Goal: Task Accomplishment & Management: Use online tool/utility

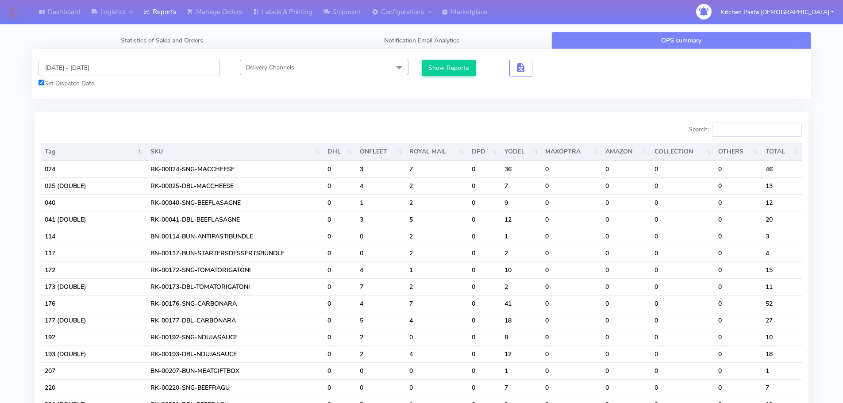
click at [108, 70] on input "[DATE] - [DATE]" at bounding box center [129, 68] width 181 height 16
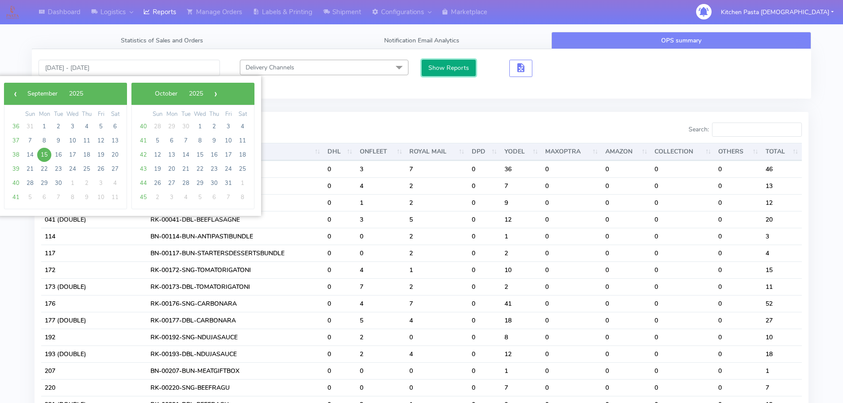
click at [430, 72] on button "Show Reports" at bounding box center [449, 68] width 54 height 16
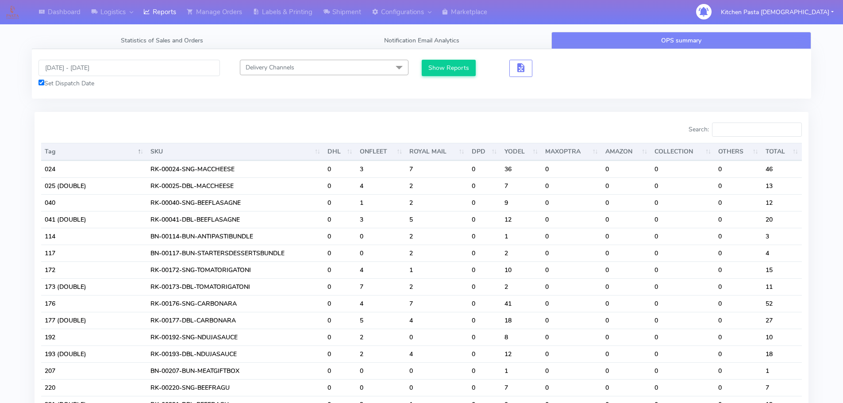
click at [760, 137] on div "Search:" at bounding box center [615, 132] width 374 height 18
click at [754, 128] on input "Search:" at bounding box center [757, 130] width 90 height 14
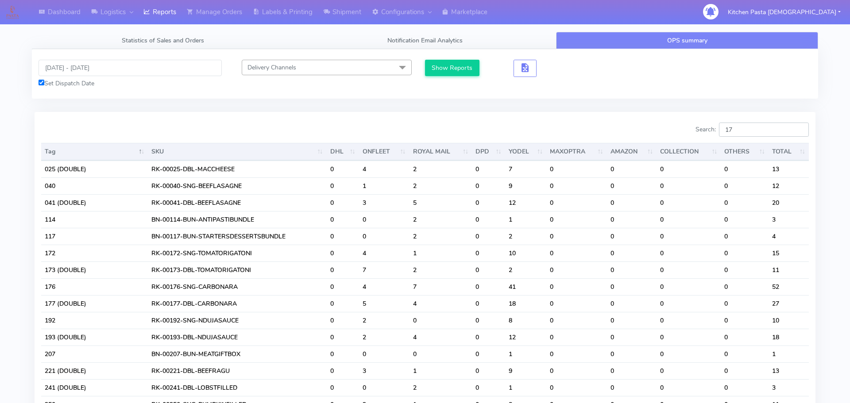
type input "1"
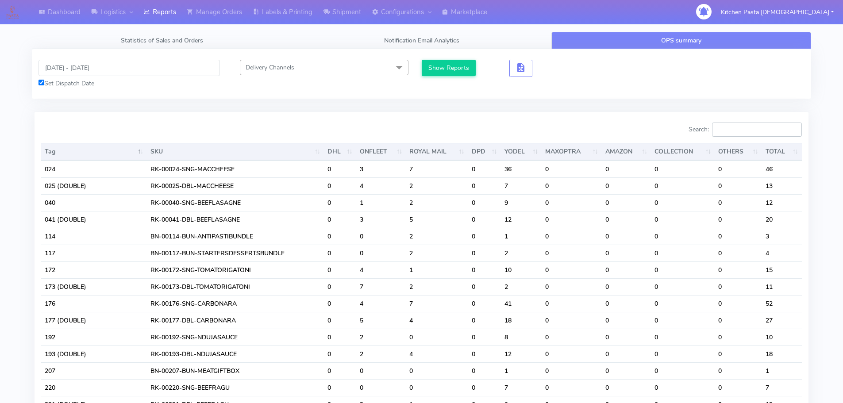
type input "2"
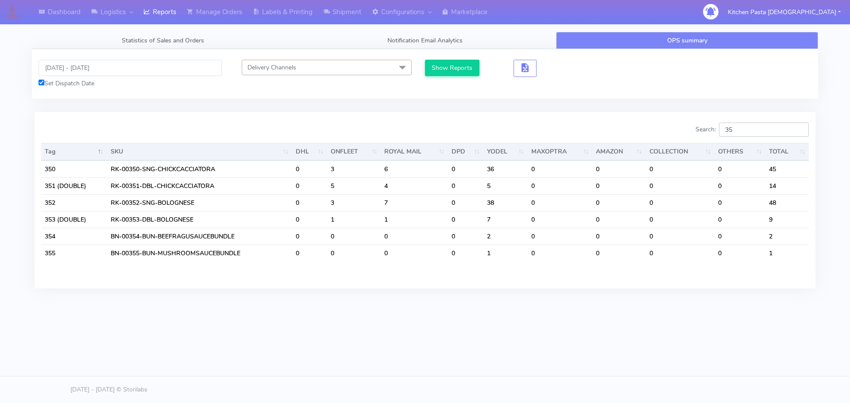
type input "3"
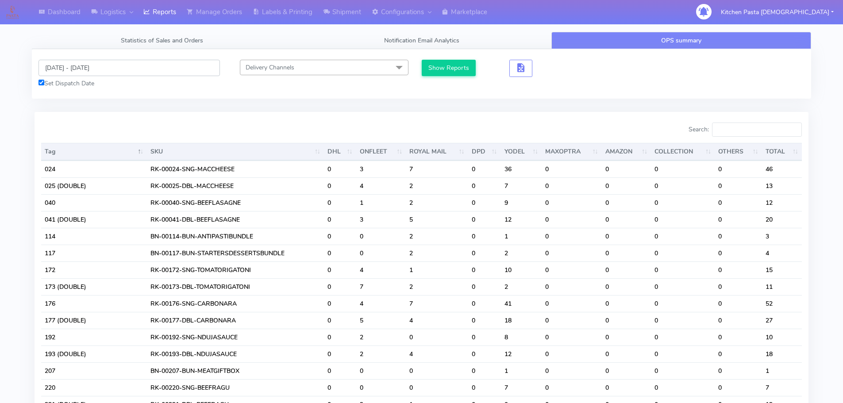
click at [93, 64] on input "15/09/2025 - 15/09/2025" at bounding box center [129, 68] width 181 height 16
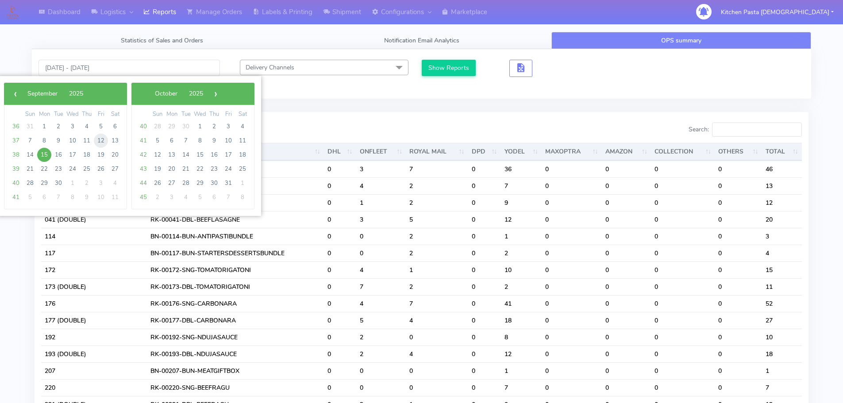
click at [98, 141] on span "12" at bounding box center [101, 141] width 14 height 14
click at [30, 153] on span "14" at bounding box center [30, 155] width 14 height 14
type input "12/09/2025 - 14/09/2025"
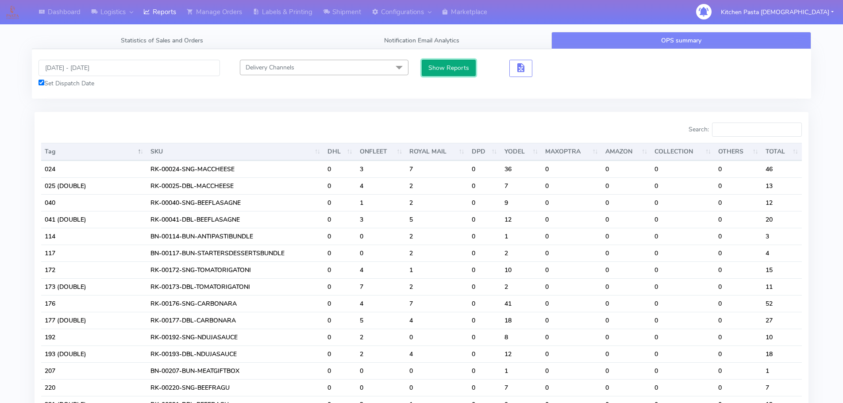
click at [462, 64] on button "Show Reports" at bounding box center [449, 68] width 54 height 16
click at [738, 137] on input "Search:" at bounding box center [757, 130] width 90 height 14
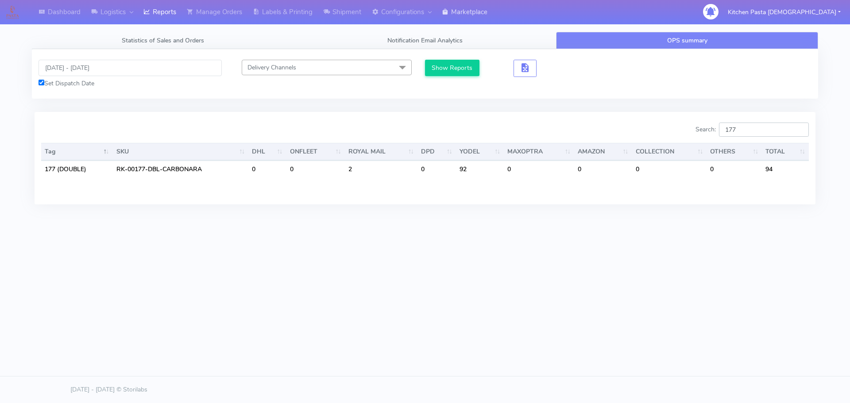
type input "177"
drag, startPoint x: 753, startPoint y: 127, endPoint x: 712, endPoint y: 130, distance: 40.8
click at [712, 130] on label "Search: 177" at bounding box center [751, 130] width 113 height 14
click at [559, 296] on div "Dashboard Logistics London Logistics Reports Manage Orders Labels & Printing Sh…" at bounding box center [425, 161] width 850 height 323
click at [90, 77] on div "12/09/2025 - 14/09/2025 Set Dispatch Date" at bounding box center [130, 74] width 197 height 28
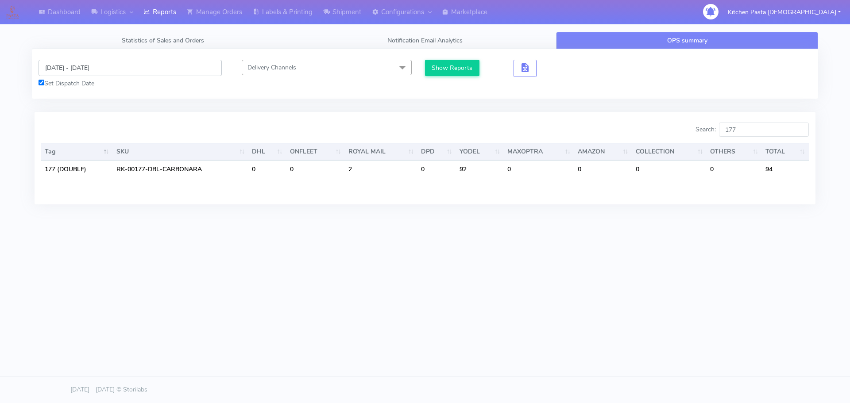
click at [95, 73] on input "12/09/2025 - 14/09/2025" at bounding box center [130, 68] width 183 height 16
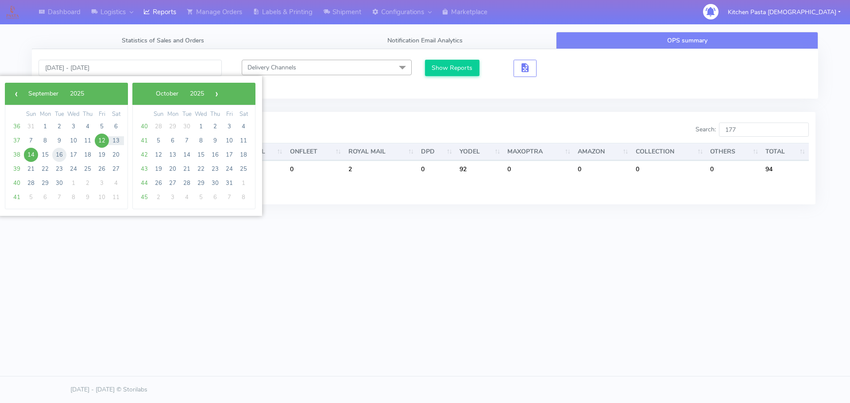
click at [56, 155] on span "16" at bounding box center [59, 155] width 14 height 14
type input "16/09/2025 - 16/09/2025"
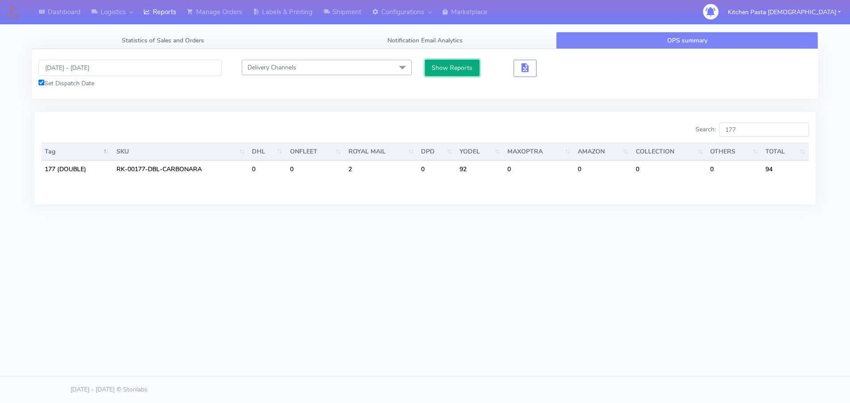
click at [459, 71] on button "Show Reports" at bounding box center [452, 68] width 54 height 16
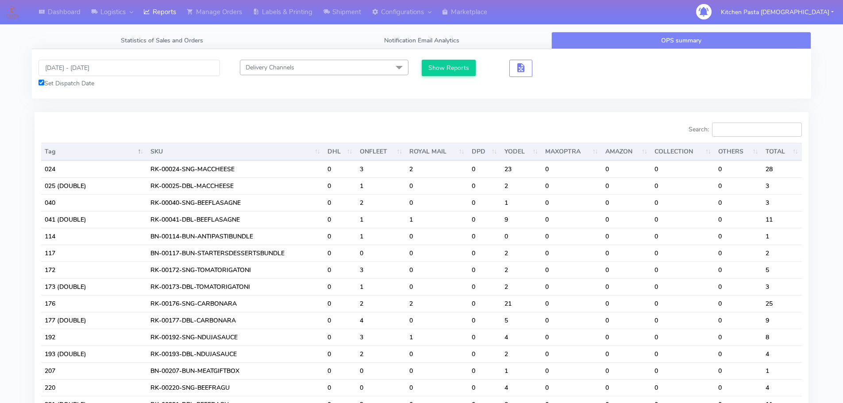
click at [726, 135] on input "Search:" at bounding box center [757, 130] width 90 height 14
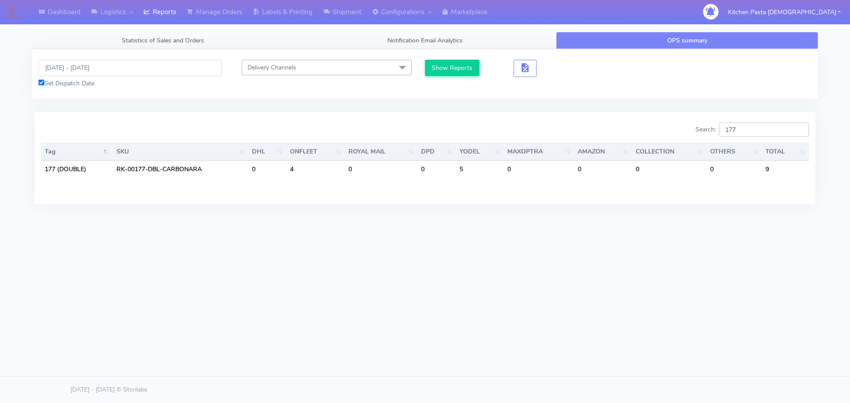
type input "177"
drag, startPoint x: 747, startPoint y: 127, endPoint x: 716, endPoint y: 127, distance: 31.4
click at [716, 127] on label "Search: 177" at bounding box center [751, 130] width 113 height 14
type input "172"
click at [620, 335] on body "Dashboard Logistics London Logistics Reports Manage Orders Labels & Printing Sh…" at bounding box center [425, 174] width 850 height 349
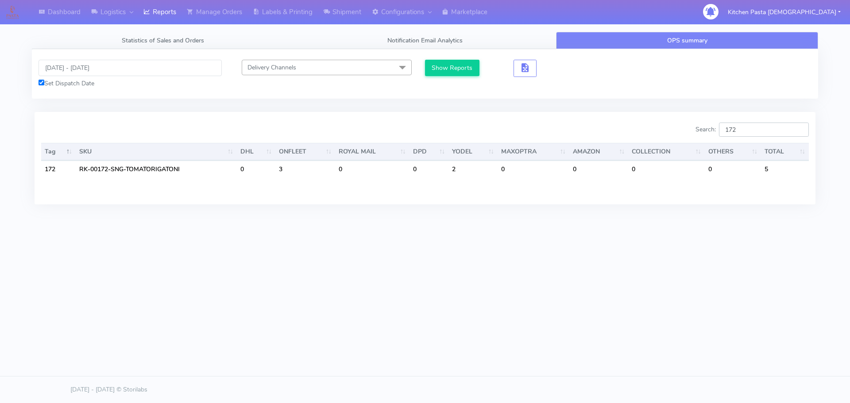
click at [750, 124] on input "172" at bounding box center [764, 130] width 90 height 14
click at [83, 70] on input "16/09/2025 - 16/09/2025" at bounding box center [130, 68] width 183 height 16
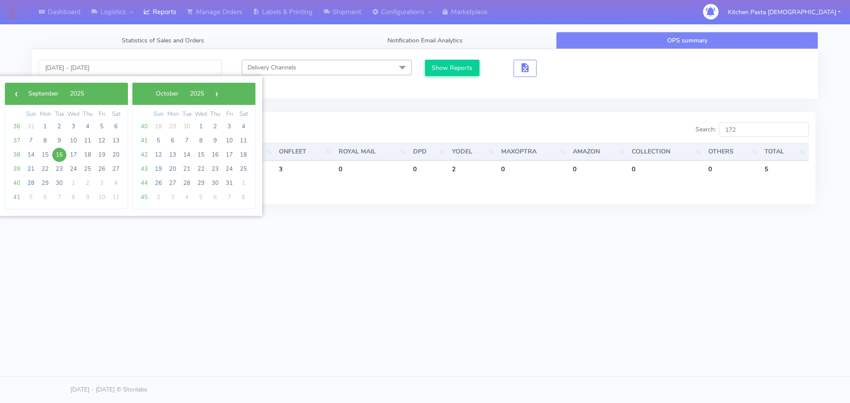
drag, startPoint x: 282, startPoint y: 241, endPoint x: 264, endPoint y: 214, distance: 32.5
click at [282, 235] on div "Dashboard Logistics London Logistics Reports Manage Orders Labels & Printing Sh…" at bounding box center [425, 161] width 850 height 323
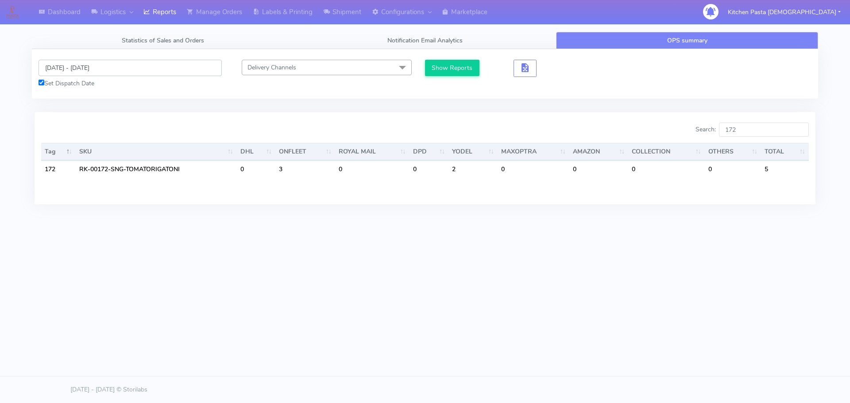
click at [99, 60] on input "16/09/2025 - 16/09/2025" at bounding box center [130, 68] width 183 height 16
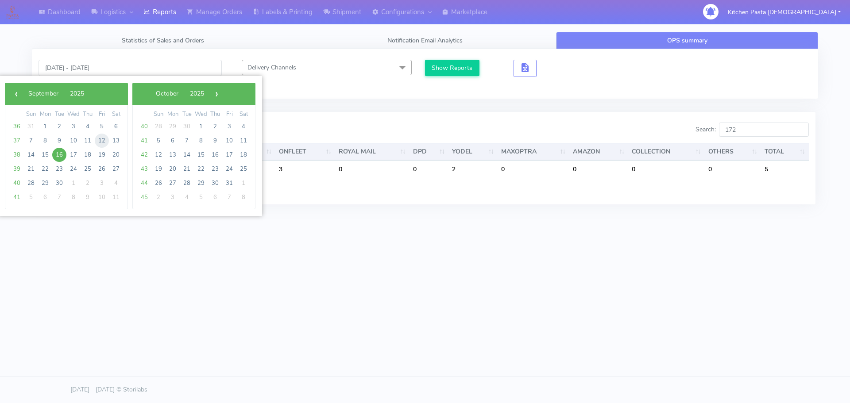
click at [104, 139] on span "12" at bounding box center [102, 141] width 14 height 14
click at [32, 154] on span "14" at bounding box center [31, 155] width 14 height 14
type input "12/09/2025 - 14/09/2025"
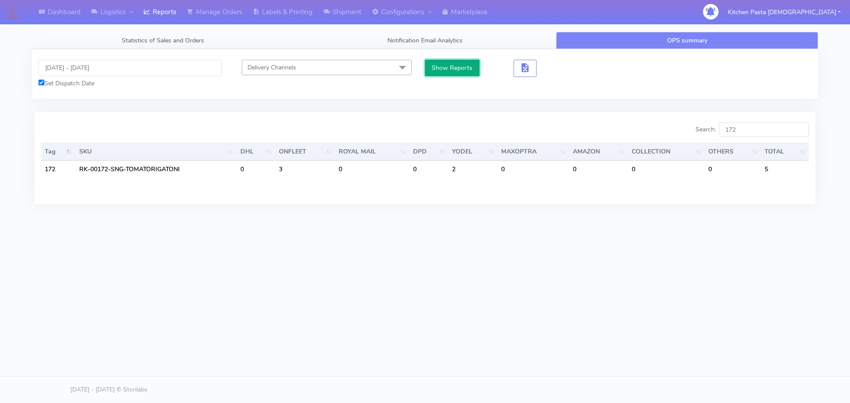
click at [459, 67] on button "Show Reports" at bounding box center [452, 68] width 54 height 16
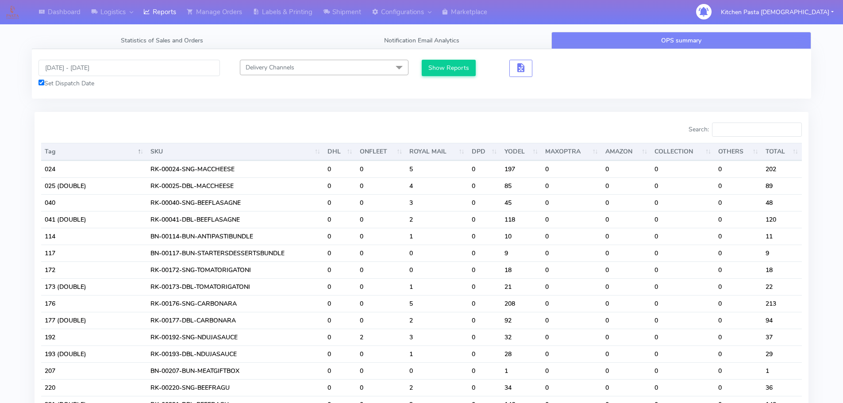
click at [758, 138] on div "Search:" at bounding box center [615, 132] width 374 height 18
click at [757, 134] on input "Search:" at bounding box center [757, 130] width 90 height 14
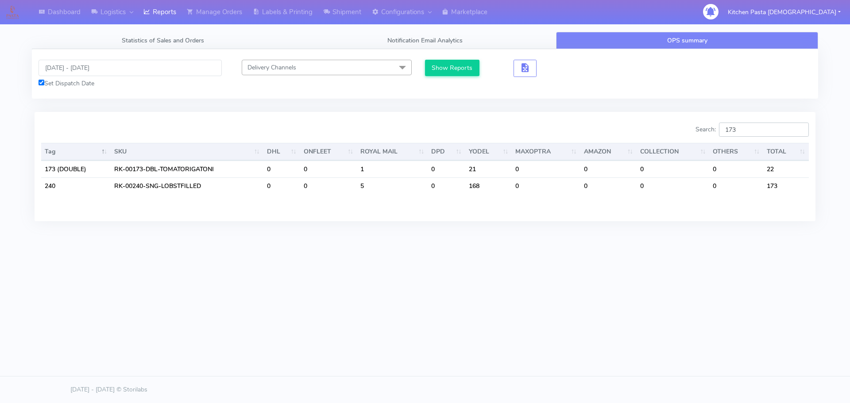
type input "173"
drag, startPoint x: 551, startPoint y: 285, endPoint x: 573, endPoint y: 263, distance: 31.6
click at [551, 285] on div "Dashboard Logistics London Logistics Reports Manage Orders Labels & Printing Sh…" at bounding box center [425, 161] width 850 height 323
drag, startPoint x: 765, startPoint y: 131, endPoint x: 658, endPoint y: 135, distance: 106.8
click at [658, 135] on div "Search: 173" at bounding box center [620, 132] width 377 height 18
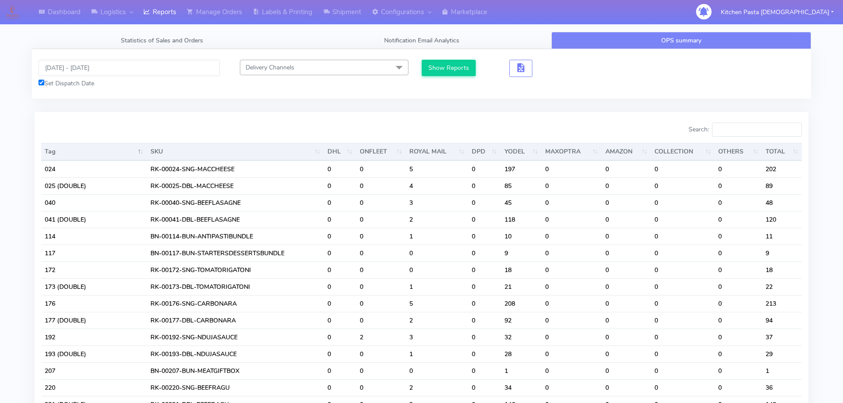
drag, startPoint x: 562, startPoint y: 70, endPoint x: 554, endPoint y: 63, distance: 10.7
click at [560, 68] on div at bounding box center [551, 68] width 32 height 17
click at [760, 132] on input "Search:" at bounding box center [757, 130] width 90 height 14
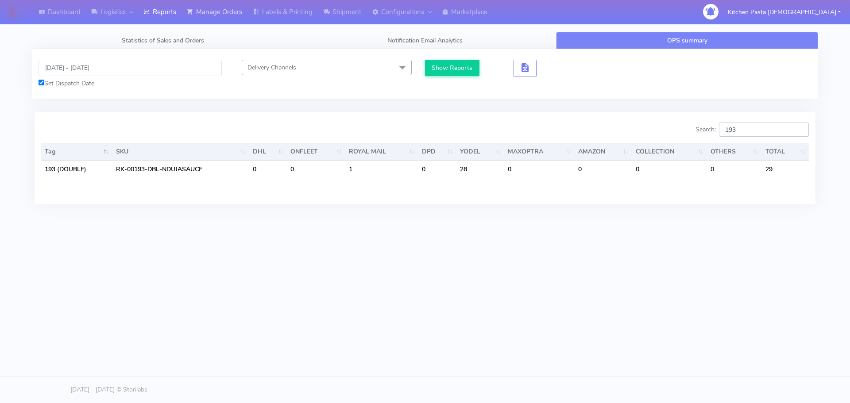
type input "193"
drag, startPoint x: 77, startPoint y: 66, endPoint x: 85, endPoint y: 68, distance: 8.0
click at [77, 66] on input "12/09/2025 - 14/09/2025" at bounding box center [130, 68] width 183 height 16
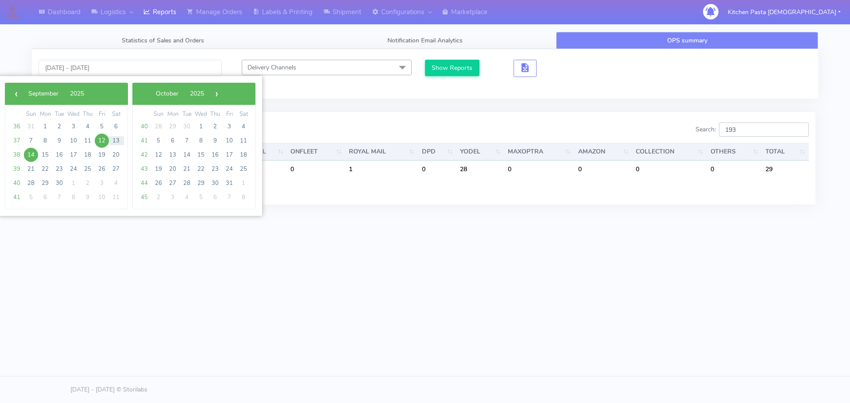
drag, startPoint x: 773, startPoint y: 128, endPoint x: 683, endPoint y: 139, distance: 91.0
click at [683, 139] on div "Search: 193" at bounding box center [620, 132] width 377 height 18
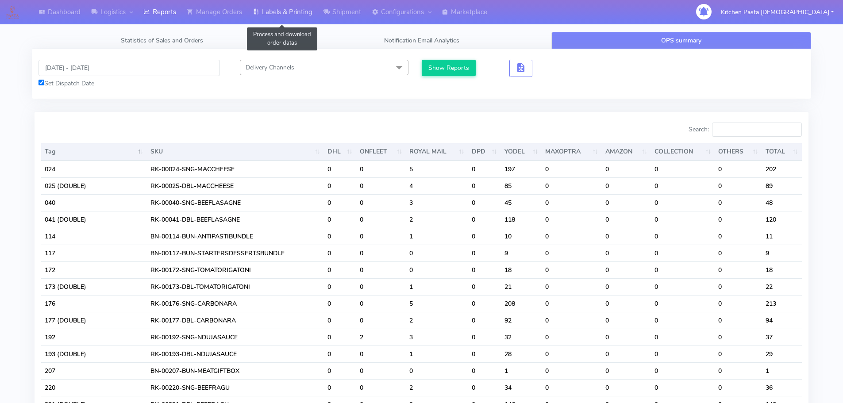
click at [301, 14] on link "Labels & Printing" at bounding box center [282, 12] width 70 height 24
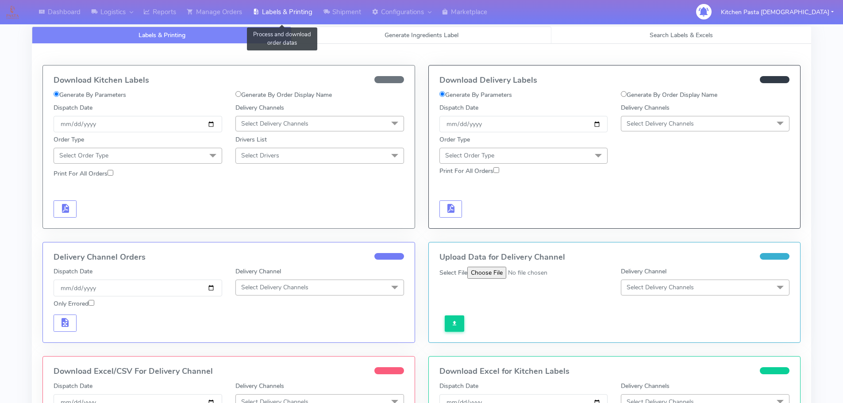
select select
click at [363, 43] on link "Generate Ingredients Label" at bounding box center [422, 35] width 260 height 17
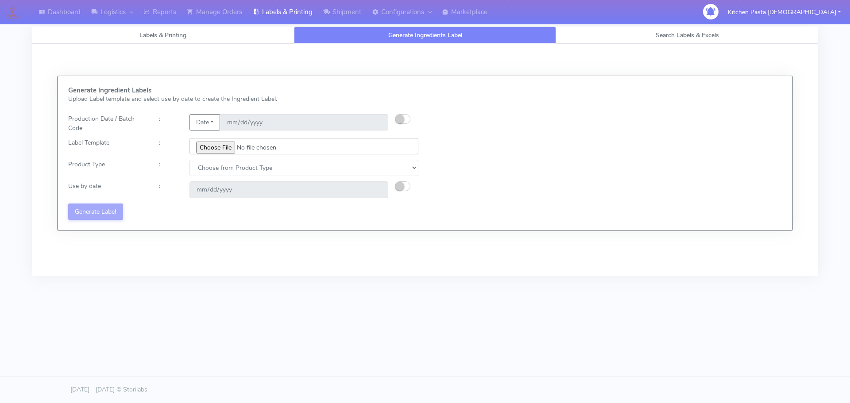
click at [220, 152] on input "file" at bounding box center [303, 146] width 229 height 16
type input "C:\fakepath\Pasta Evangelists Lobster crab and prawn ravioli dinner kit for 2 v…"
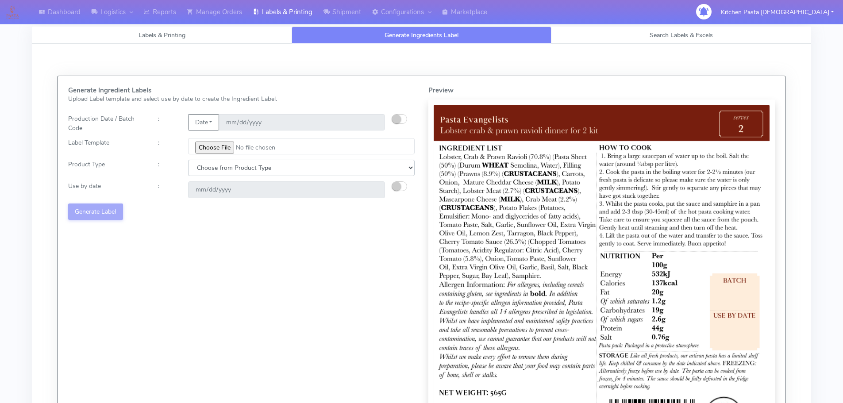
drag, startPoint x: 224, startPoint y: 166, endPoint x: 223, endPoint y: 174, distance: 8.2
click at [224, 166] on select "Choose from Product Type ECOM ERETAIL CIRCULAR CIRC_DESERTS LASAGNE" at bounding box center [301, 168] width 227 height 16
select select "1"
click at [188, 160] on select "Choose from Product Type ECOM ERETAIL CIRCULAR CIRC_DESERTS LASAGNE" at bounding box center [301, 168] width 227 height 16
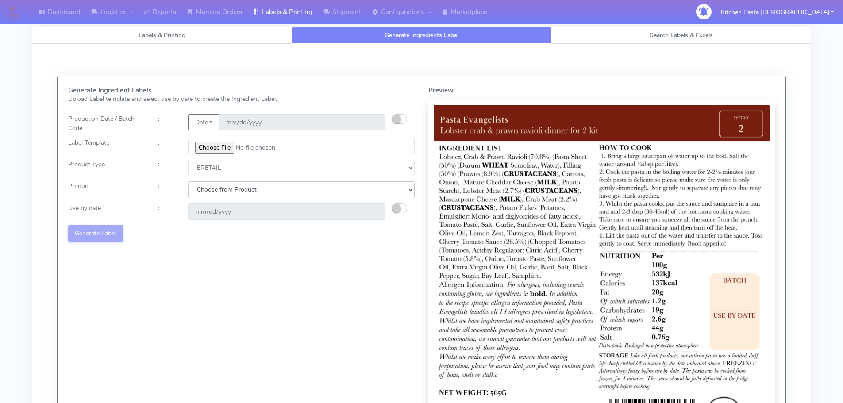
click at [217, 195] on select "Choose from Product PLAIN PASTA FILLED PASTA BUTTER (INTERNAL PRODUCTION) BUTTE…" at bounding box center [301, 189] width 227 height 16
drag, startPoint x: 402, startPoint y: 120, endPoint x: 464, endPoint y: 50, distance: 93.4
click at [402, 120] on button "button" at bounding box center [399, 119] width 15 height 10
click at [374, 124] on input "[DATE]" at bounding box center [302, 122] width 166 height 16
type input "2025-09-15"
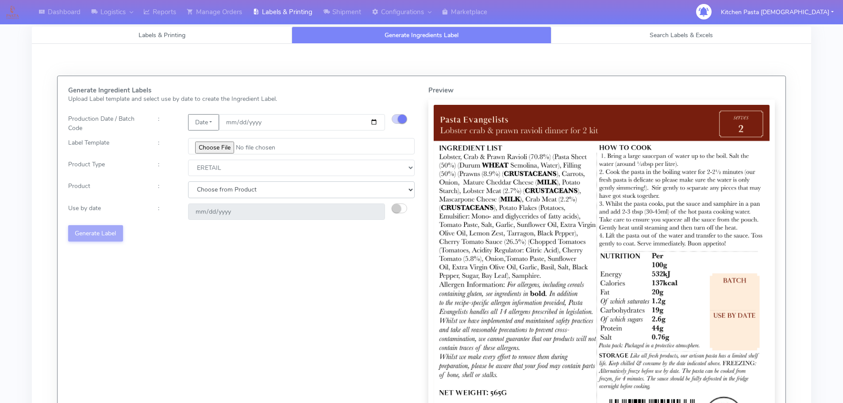
click at [217, 189] on select "Choose from Product PLAIN PASTA FILLED PASTA BUTTER (INTERNAL PRODUCTION) BUTTE…" at bounding box center [301, 189] width 227 height 16
select select "0"
click at [188, 181] on select "Choose from Product PLAIN PASTA FILLED PASTA BUTTER (INTERNAL PRODUCTION) BUTTE…" at bounding box center [301, 189] width 227 height 16
type input "2025-09-22"
click at [101, 240] on button "Generate Label" at bounding box center [95, 233] width 55 height 16
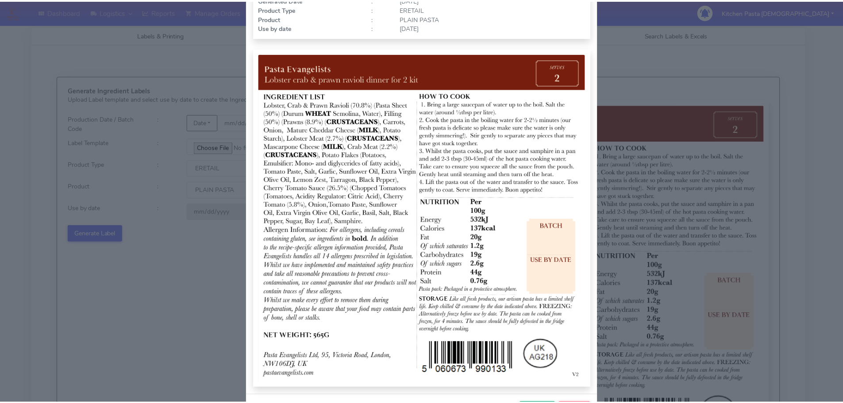
scroll to position [89, 0]
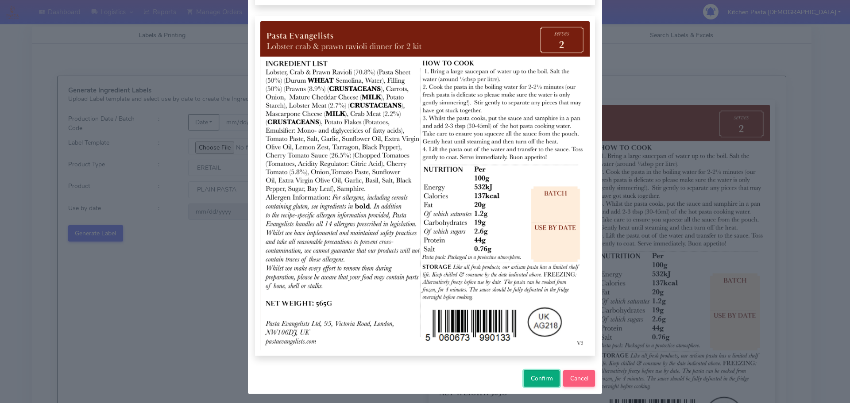
click at [537, 384] on button "Confirm" at bounding box center [542, 379] width 36 height 16
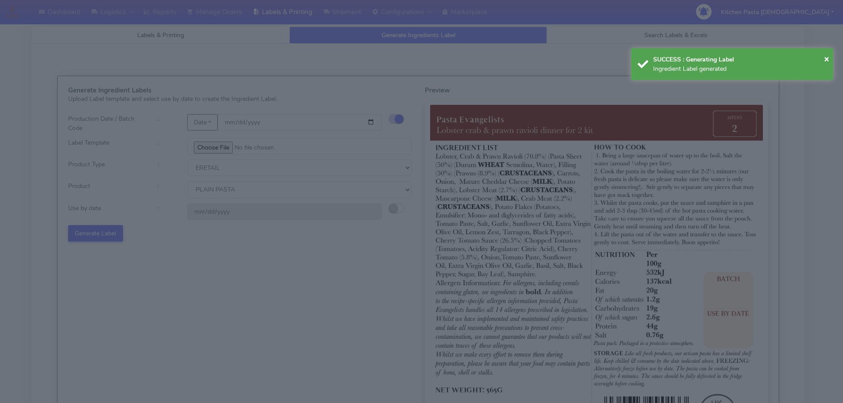
select select
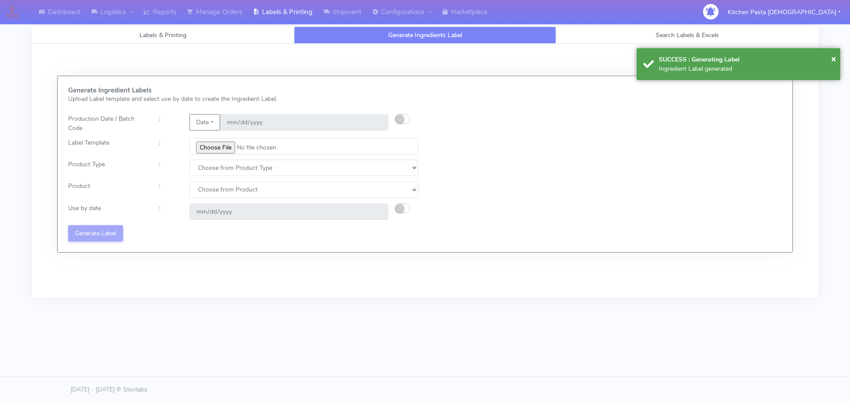
click at [397, 114] on div at bounding box center [410, 123] width 30 height 19
drag, startPoint x: 407, startPoint y: 118, endPoint x: 476, endPoint y: 48, distance: 98.0
click at [407, 118] on button "button" at bounding box center [402, 119] width 15 height 10
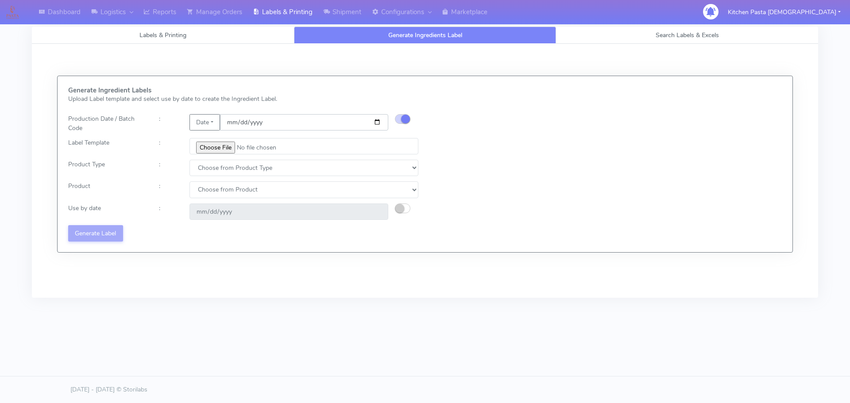
click at [376, 123] on input "date" at bounding box center [304, 122] width 168 height 16
type input "2025-09-15"
type input "2025-09-22"
click at [204, 145] on input "file" at bounding box center [303, 146] width 229 height 16
type input "C:\fakepath\Pasta Evangelists spicy 'nduja mafaldine kit for 2 v5.jpg"
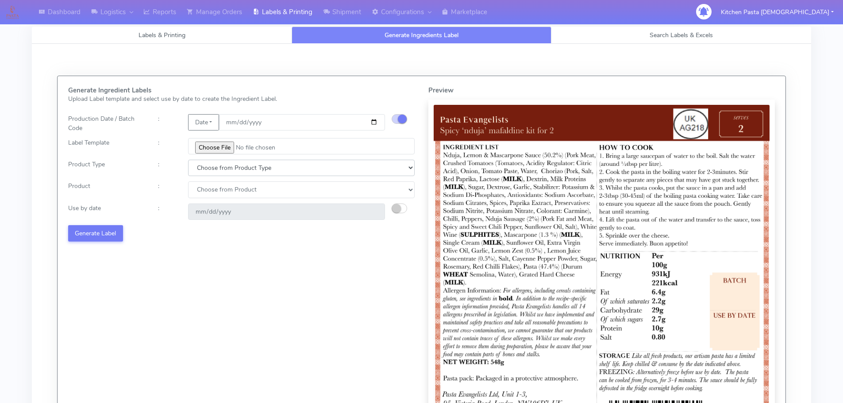
click at [216, 172] on select "Choose from Product Type ECOM ERETAIL CIRCULAR CIRC_DESERTS LASAGNE" at bounding box center [301, 168] width 227 height 16
click at [220, 168] on select "Choose from Product Type ECOM ERETAIL CIRCULAR CIRC_DESERTS LASAGNE" at bounding box center [301, 168] width 227 height 16
click at [172, 173] on div ":" at bounding box center [166, 168] width 30 height 16
click at [228, 168] on select "Choose from Product Type ECOM ERETAIL CIRCULAR CIRC_DESERTS LASAGNE" at bounding box center [301, 168] width 227 height 16
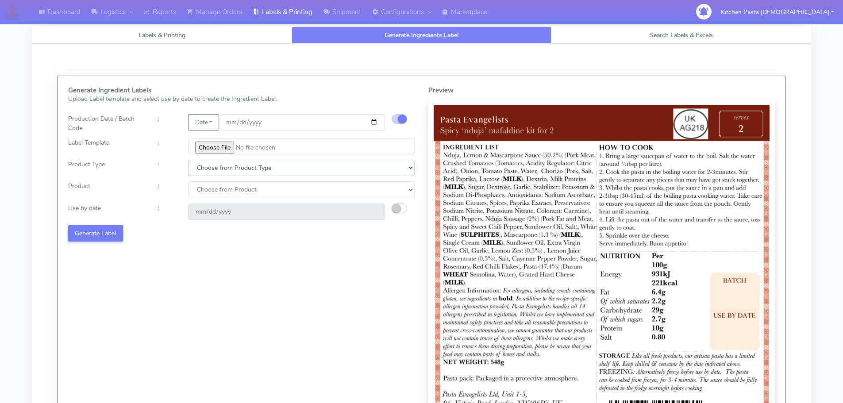
select select "1"
click at [188, 160] on select "Choose from Product Type ECOM ERETAIL CIRCULAR CIRC_DESERTS LASAGNE" at bounding box center [301, 168] width 227 height 16
click at [209, 195] on select "Choose from Product PLAIN PASTA FILLED PASTA BUTTER (INTERNAL PRODUCTION) BUTTE…" at bounding box center [301, 189] width 227 height 16
select select "0"
click at [188, 181] on select "Choose from Product PLAIN PASTA FILLED PASTA BUTTER (INTERNAL PRODUCTION) BUTTE…" at bounding box center [301, 189] width 227 height 16
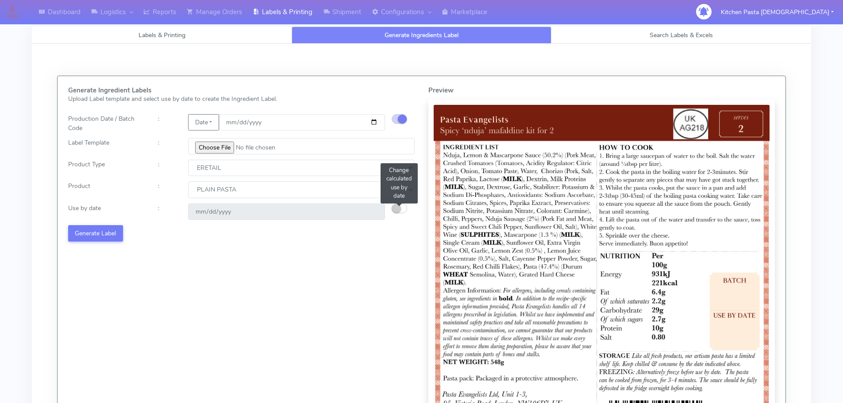
click at [400, 212] on button "button" at bounding box center [399, 209] width 15 height 10
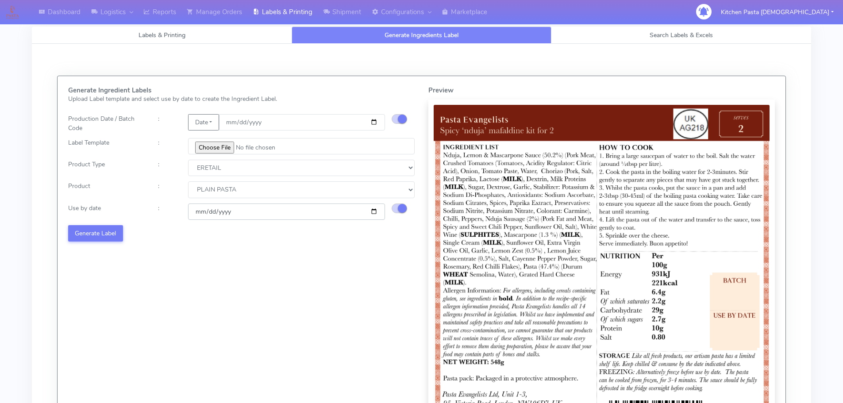
click at [375, 212] on input "2025-09-22" at bounding box center [286, 212] width 197 height 16
type input "[DATE]"
click at [104, 235] on button "Generate Label" at bounding box center [95, 233] width 55 height 16
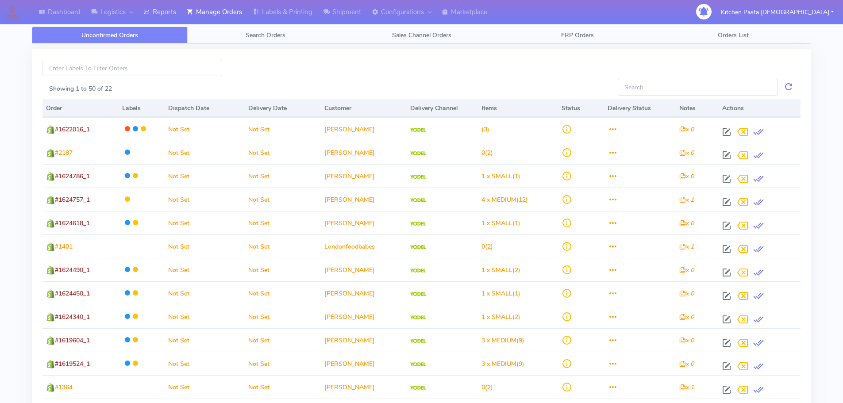
drag, startPoint x: 146, startPoint y: 11, endPoint x: 158, endPoint y: 11, distance: 11.5
click at [146, 11] on icon at bounding box center [146, 12] width 7 height 9
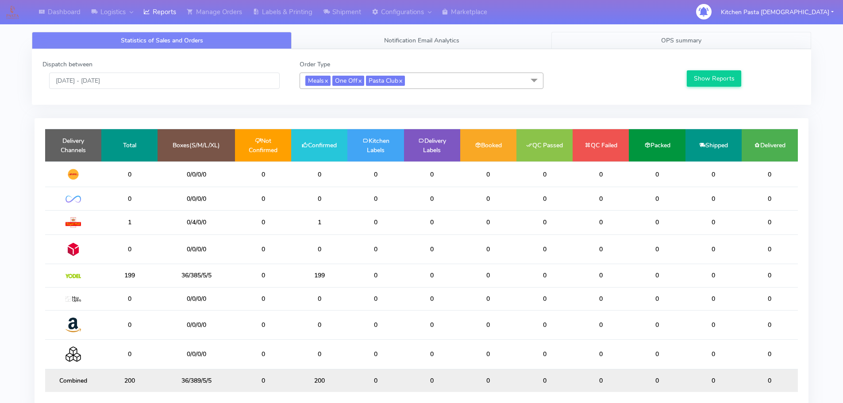
click at [594, 44] on link "OPS summary" at bounding box center [682, 40] width 260 height 17
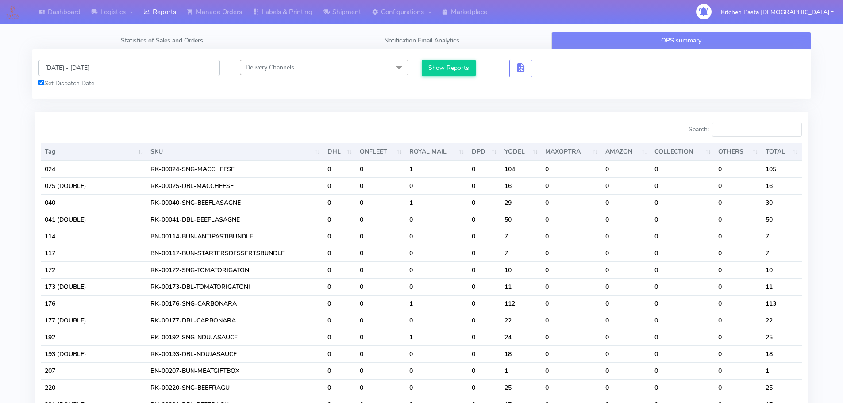
click at [83, 66] on input "14/09/2025 - 14/09/2025" at bounding box center [129, 68] width 181 height 16
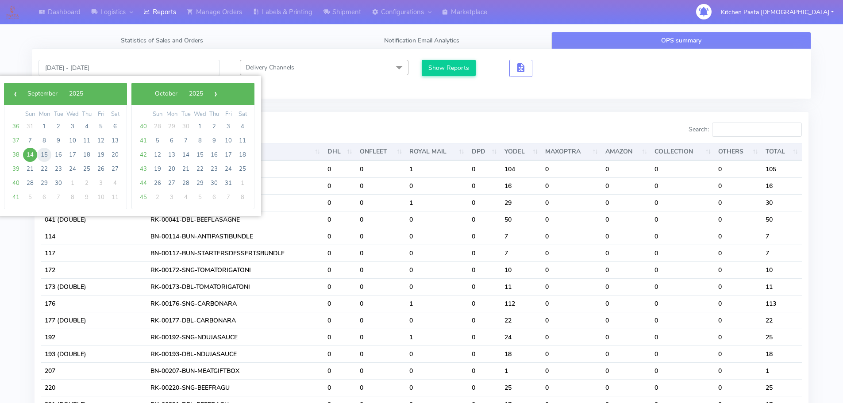
click at [46, 153] on span "15" at bounding box center [44, 155] width 14 height 14
type input "15/09/2025 - 15/09/2025"
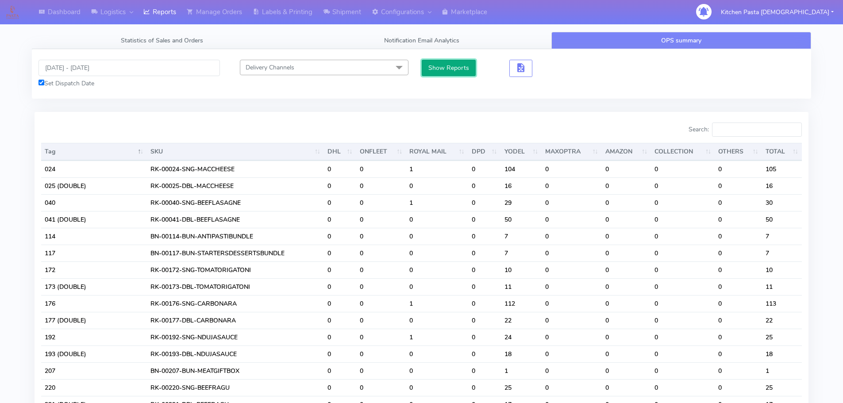
click at [441, 69] on button "Show Reports" at bounding box center [449, 68] width 54 height 16
click at [772, 130] on input "Search:" at bounding box center [757, 130] width 90 height 14
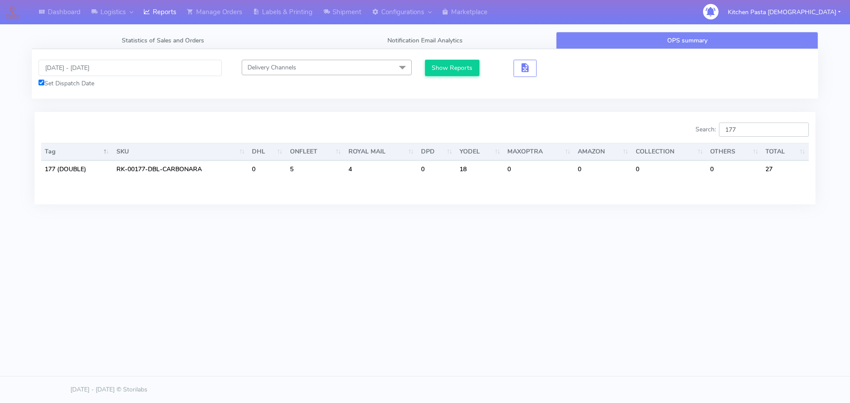
type input "177"
click at [94, 71] on input "15/09/2025 - 15/09/2025" at bounding box center [130, 68] width 183 height 16
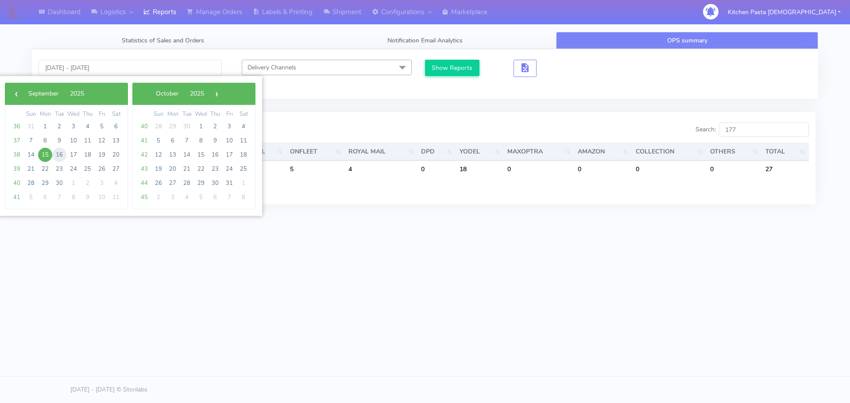
click at [62, 154] on span "16" at bounding box center [59, 155] width 14 height 14
type input "16/09/2025 - 16/09/2025"
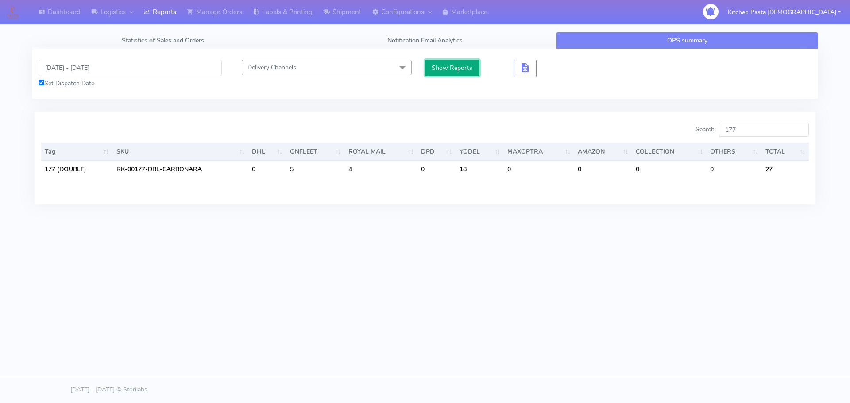
click at [450, 67] on button "Show Reports" at bounding box center [452, 68] width 54 height 16
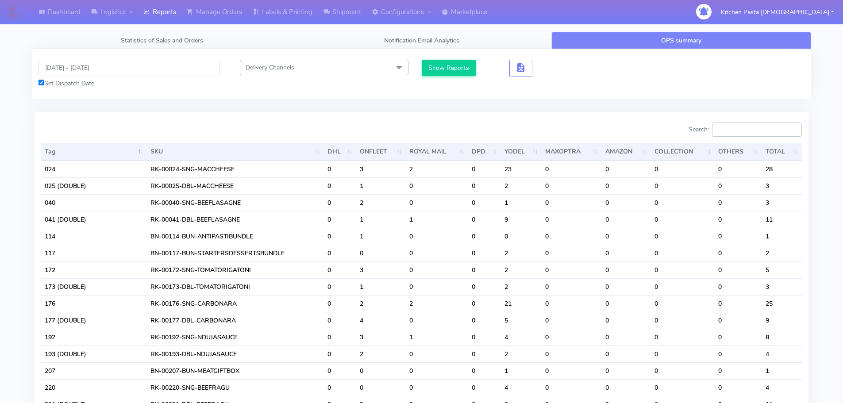
click at [749, 128] on input "Search:" at bounding box center [757, 130] width 90 height 14
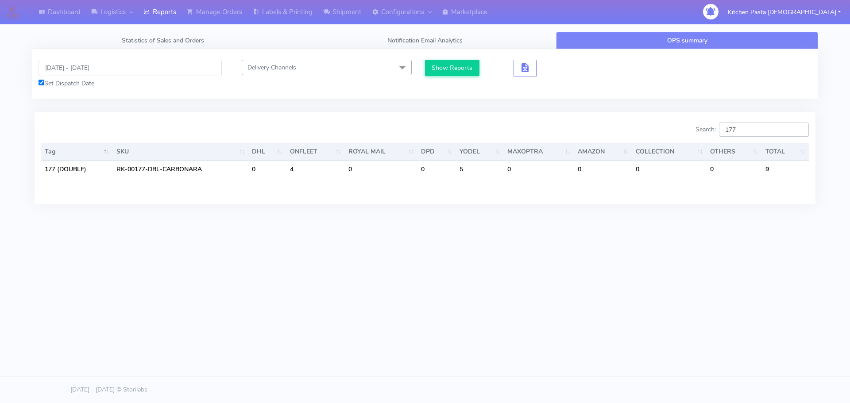
type input "177"
click at [109, 71] on input "16/09/2025 - 16/09/2025" at bounding box center [130, 68] width 183 height 16
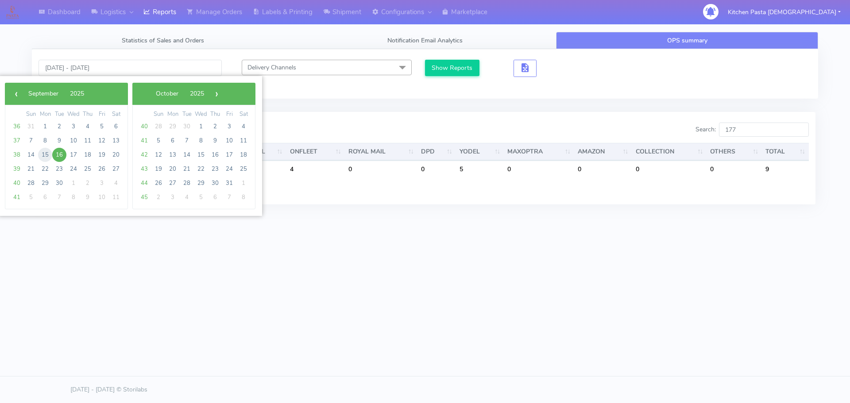
click at [47, 157] on span "15" at bounding box center [45, 155] width 14 height 14
click at [54, 154] on span "16" at bounding box center [59, 155] width 14 height 14
type input "15/09/2025 - 16/09/2025"
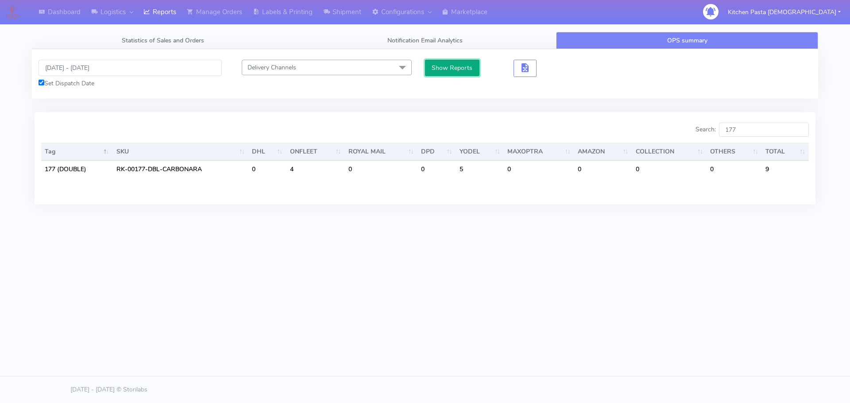
click at [454, 61] on button "Show Reports" at bounding box center [452, 68] width 54 height 16
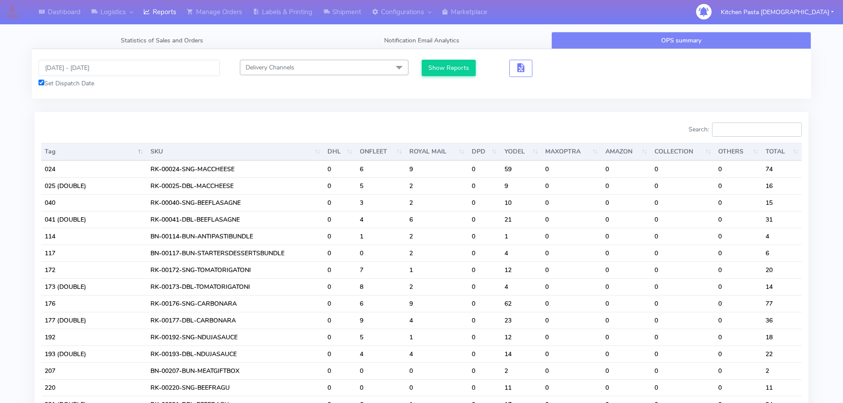
click at [747, 127] on input "Search:" at bounding box center [757, 130] width 90 height 14
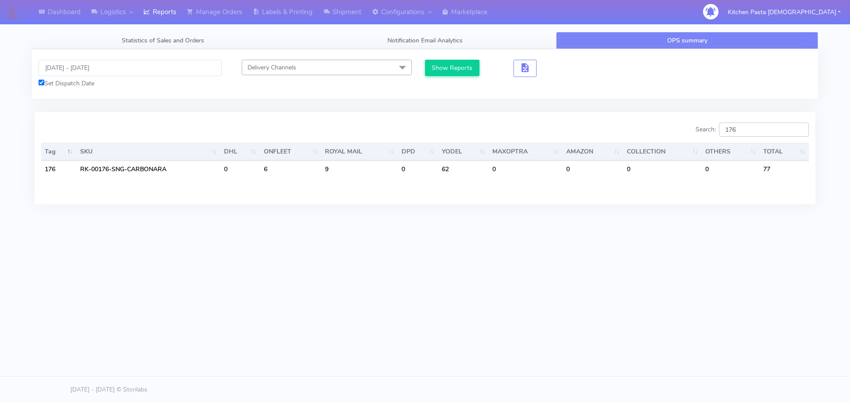
click at [764, 127] on input "176" at bounding box center [764, 130] width 90 height 14
type input "177"
click at [109, 62] on input "15/09/2025 - 16/09/2025" at bounding box center [130, 68] width 183 height 16
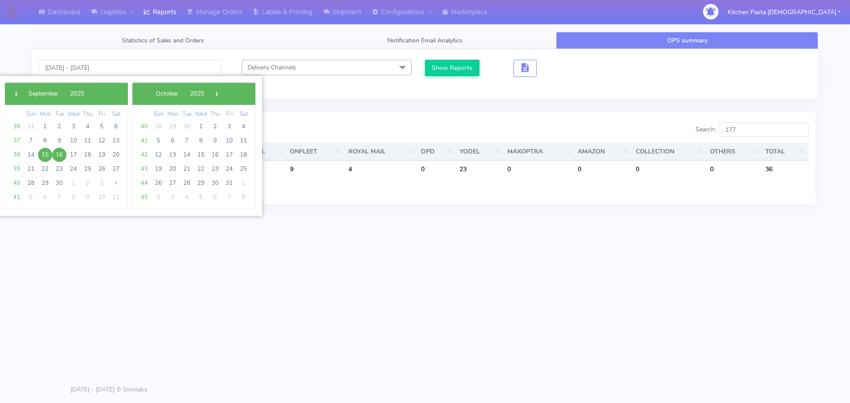
click at [44, 157] on span "15" at bounding box center [45, 155] width 14 height 14
type input "15/09/2025 - 15/09/2025"
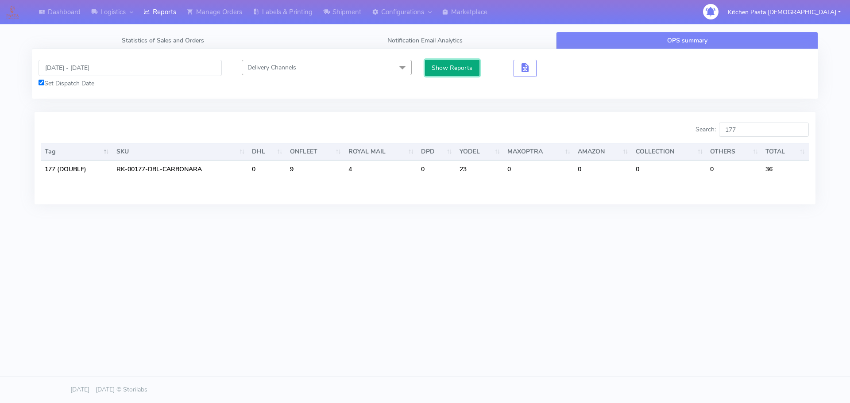
click at [465, 67] on button "Show Reports" at bounding box center [452, 68] width 54 height 16
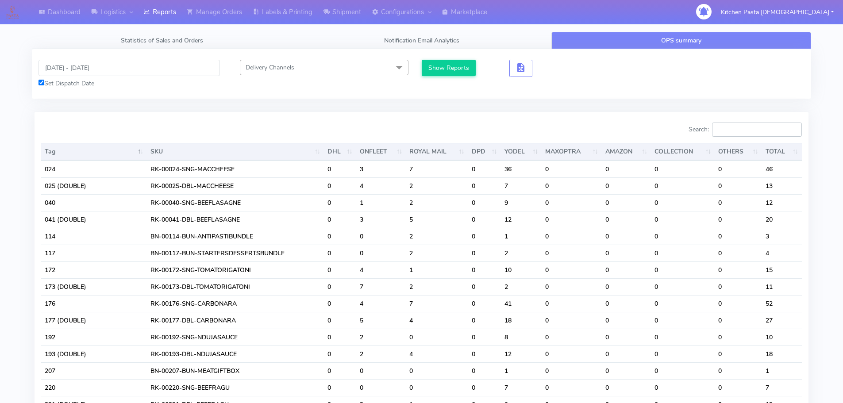
click at [749, 130] on input "Search:" at bounding box center [757, 130] width 90 height 14
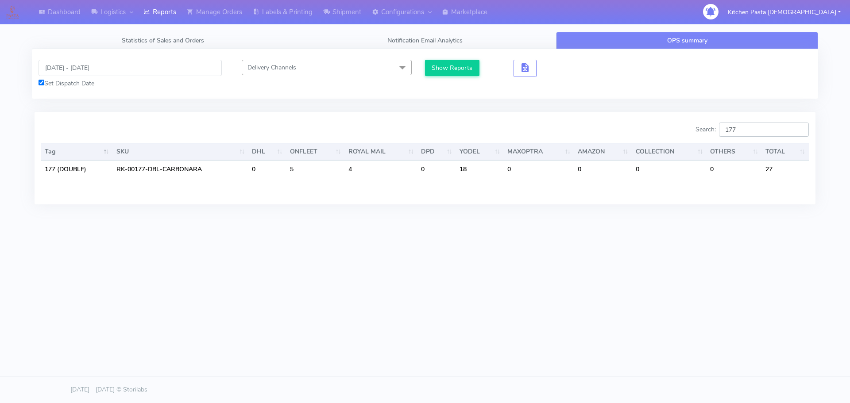
click at [760, 134] on input "177" at bounding box center [764, 130] width 90 height 14
type input "172"
click at [425, 70] on div "Delivery Channels Select All DHL OnFleet Royal Mail DPD Yodel MaxOptra Amazon C…" at bounding box center [326, 74] width 197 height 28
click at [428, 69] on button "Show Reports" at bounding box center [452, 68] width 54 height 16
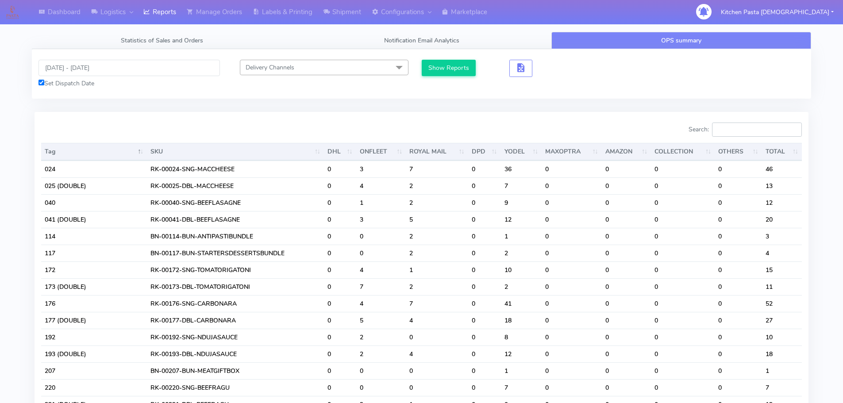
click at [750, 135] on input "Search:" at bounding box center [757, 130] width 90 height 14
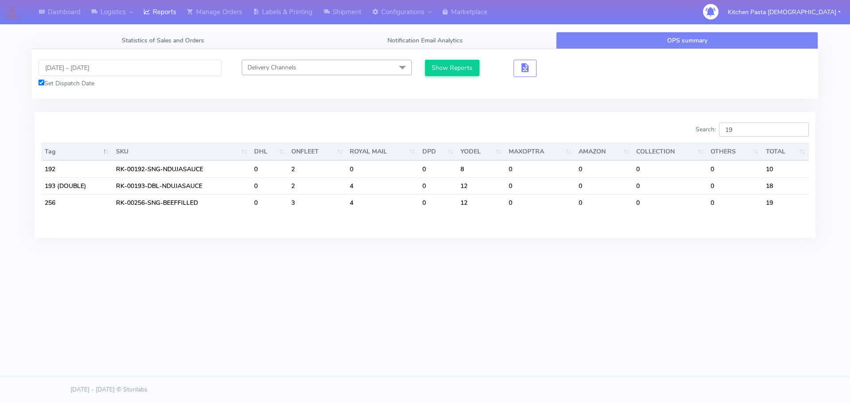
type input "1"
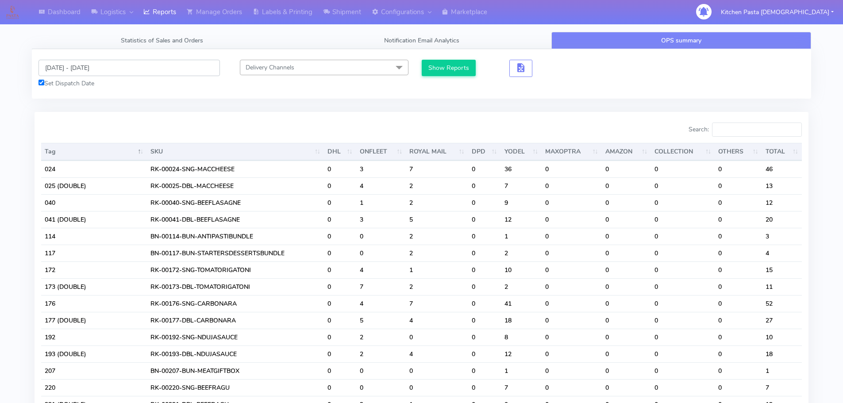
click at [83, 70] on input "15/09/2025 - 15/09/2025" at bounding box center [129, 68] width 181 height 16
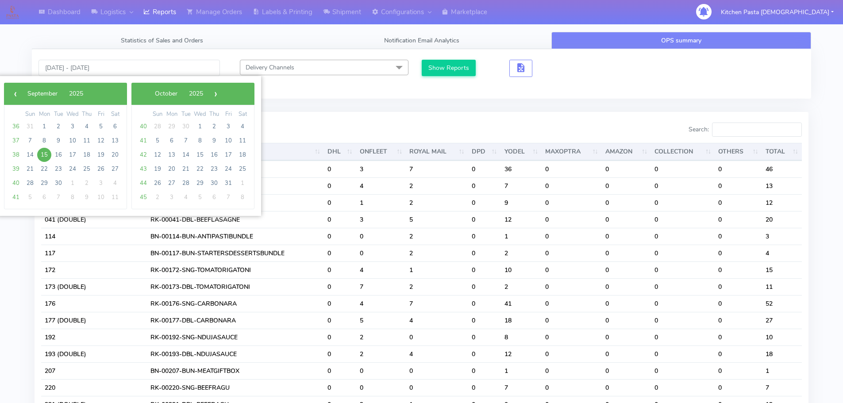
click at [47, 154] on span "15" at bounding box center [44, 155] width 14 height 14
click at [52, 154] on span "16" at bounding box center [58, 155] width 14 height 14
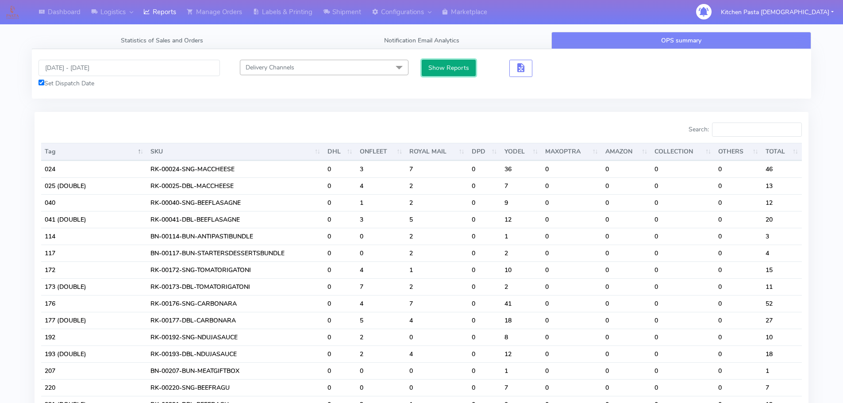
click at [431, 72] on button "Show Reports" at bounding box center [449, 68] width 54 height 16
drag, startPoint x: 81, startPoint y: 81, endPoint x: 79, endPoint y: 74, distance: 6.3
click at [82, 78] on div "15/09/2025 - 16/09/2025 Set Dispatch Date" at bounding box center [129, 74] width 195 height 28
click at [78, 69] on input "15/09/2025 - 16/09/2025" at bounding box center [129, 68] width 181 height 16
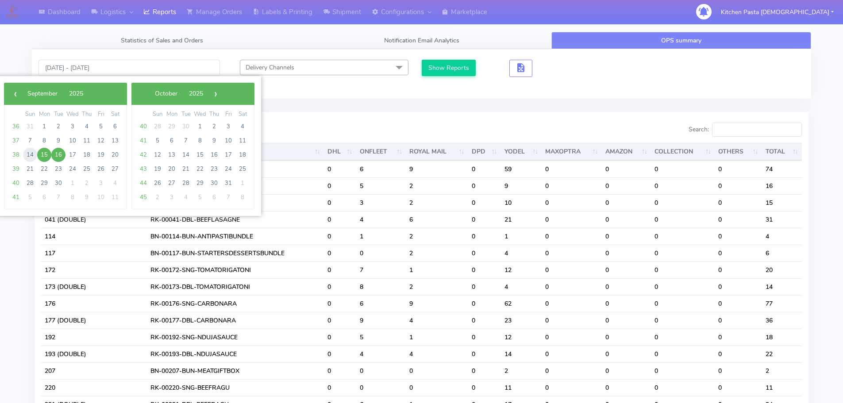
click at [23, 153] on span "14" at bounding box center [30, 155] width 14 height 14
click at [58, 152] on span "16" at bounding box center [58, 155] width 14 height 14
type input "14/09/2025 - 16/09/2025"
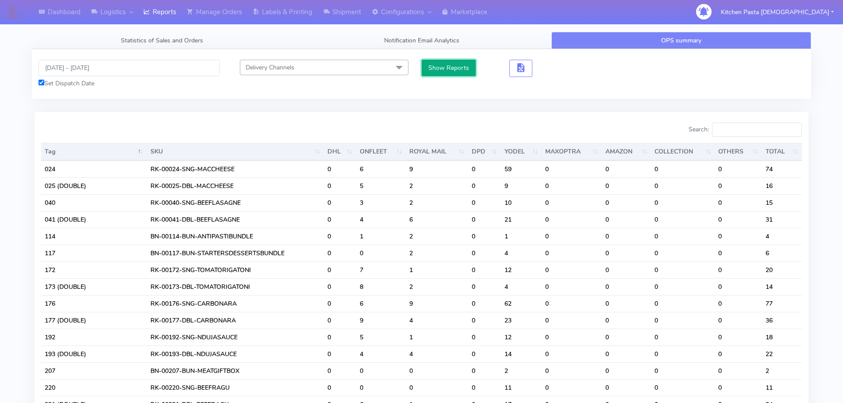
click at [461, 69] on button "Show Reports" at bounding box center [449, 68] width 54 height 16
click at [751, 125] on input "Search:" at bounding box center [757, 130] width 90 height 14
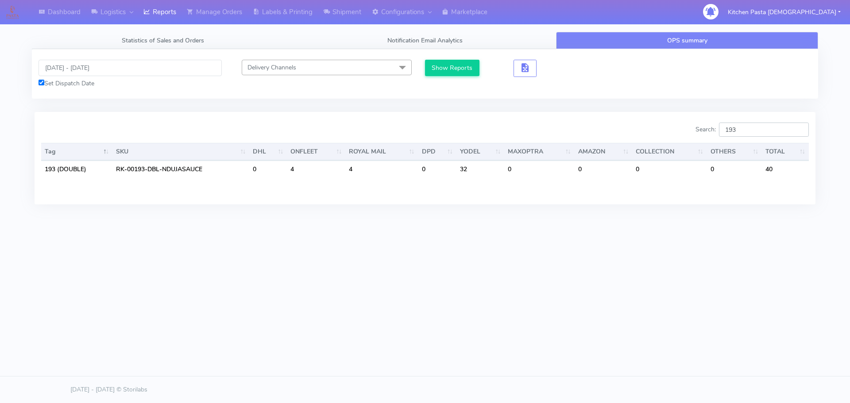
type input "193"
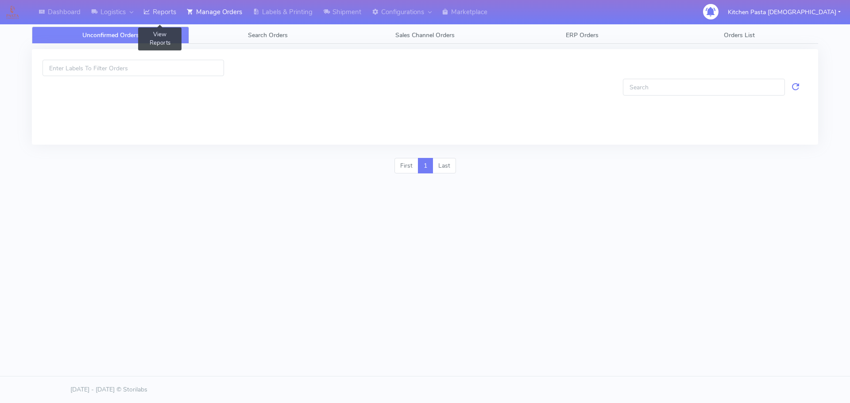
click at [160, 15] on link "Reports" at bounding box center [159, 12] width 43 height 24
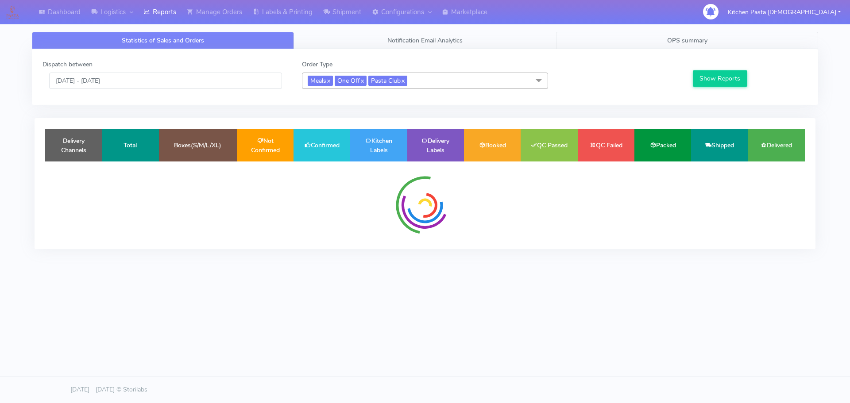
click at [749, 43] on link "OPS summary" at bounding box center [687, 40] width 262 height 17
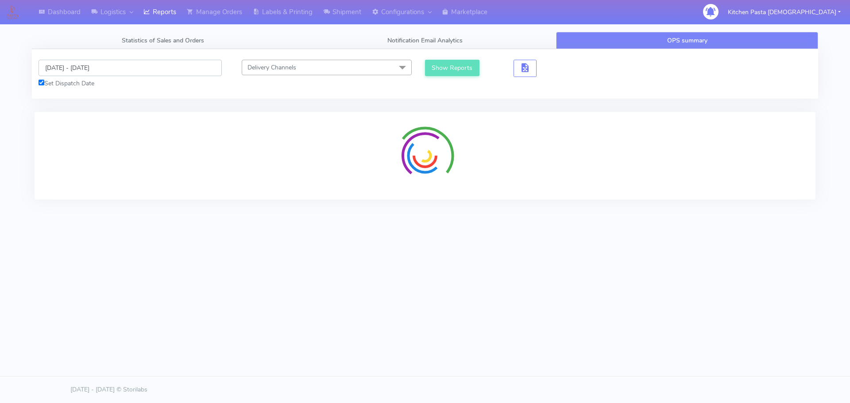
click at [74, 67] on input "14/09/2025 - 14/09/2025" at bounding box center [130, 68] width 183 height 16
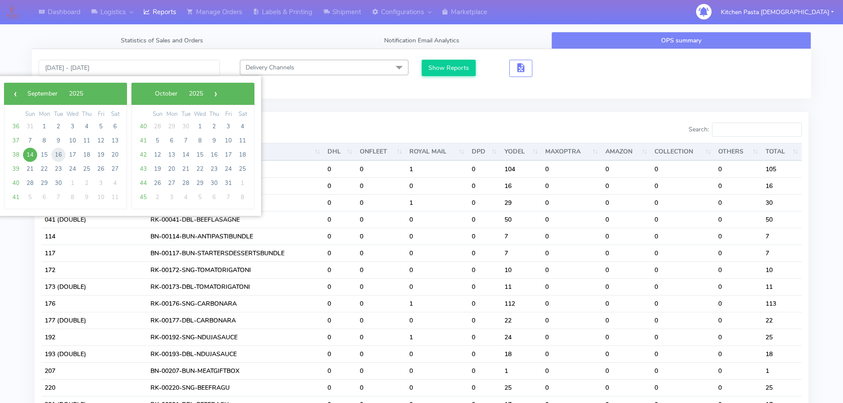
click at [59, 155] on span "16" at bounding box center [58, 155] width 14 height 14
type input "[DATE] - [DATE]"
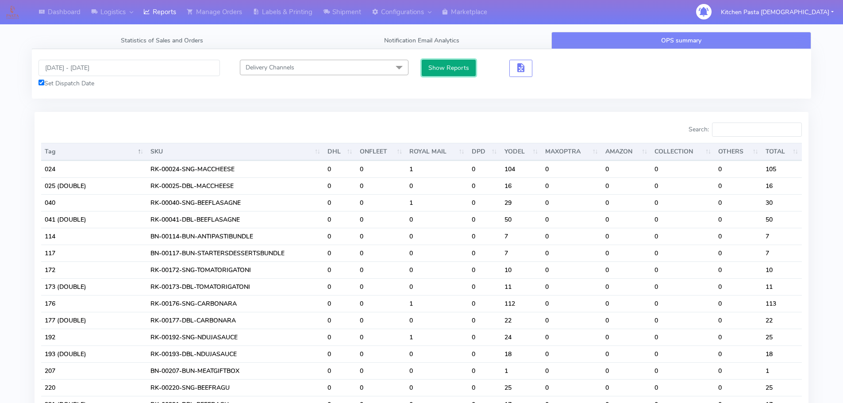
click at [446, 72] on button "Show Reports" at bounding box center [449, 68] width 54 height 16
click at [747, 130] on input "Search:" at bounding box center [757, 130] width 90 height 14
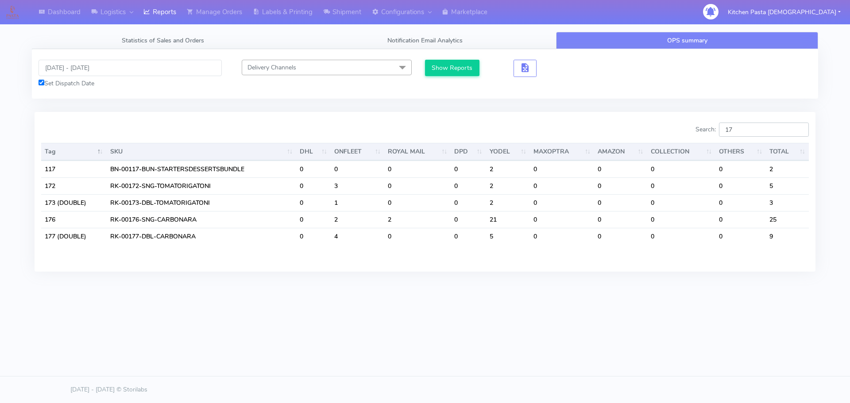
type input "1"
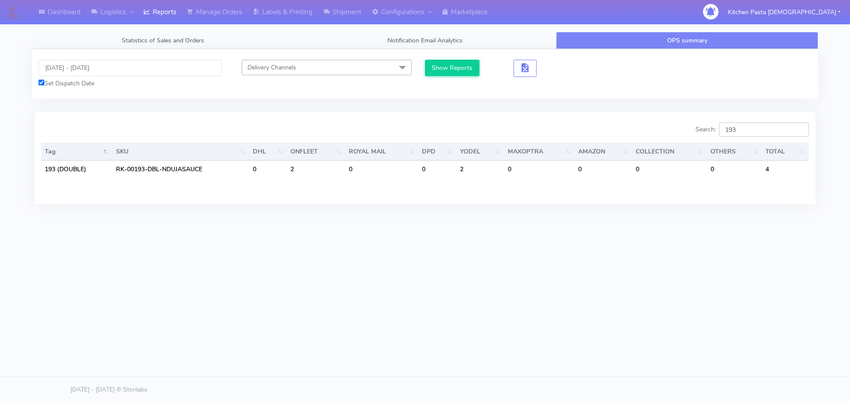
type input "193"
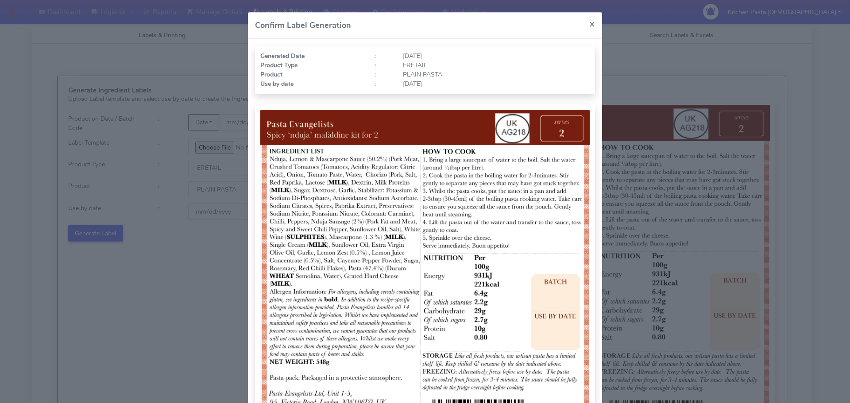
select select "1"
select select "0"
click at [589, 21] on span "×" at bounding box center [592, 24] width 6 height 12
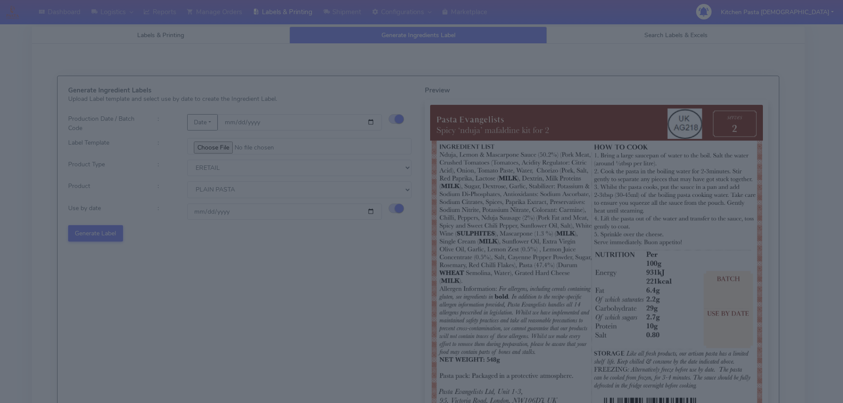
select select
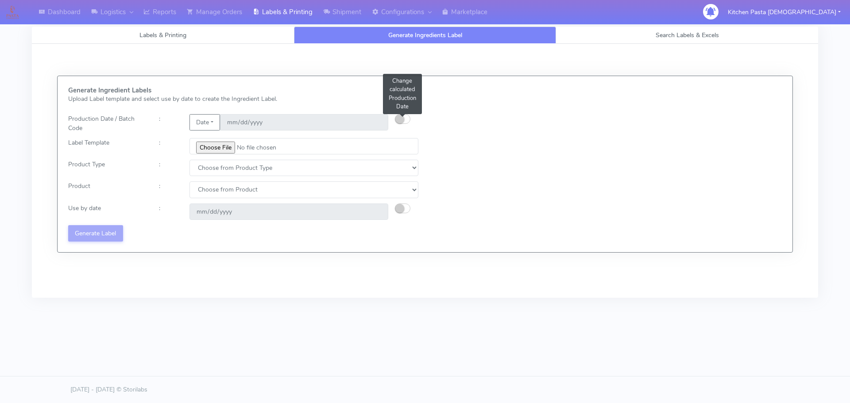
click at [404, 116] on button "button" at bounding box center [402, 119] width 15 height 10
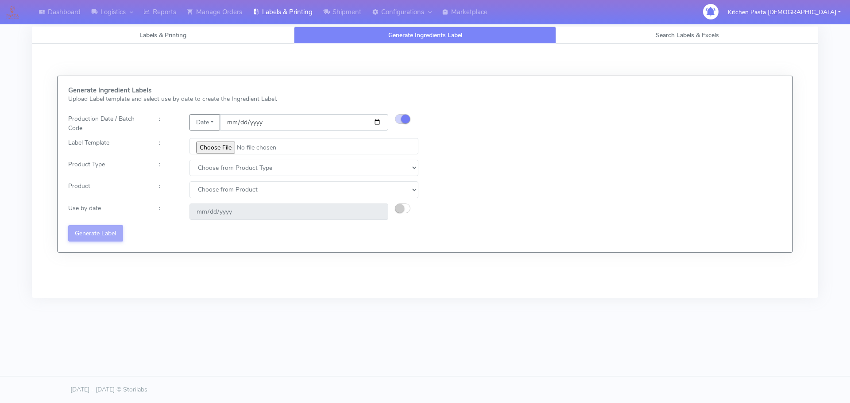
click at [379, 123] on input "date" at bounding box center [304, 122] width 168 height 16
type input "2025-09-15"
type input "2025-09-22"
click at [221, 147] on input "file" at bounding box center [303, 146] width 229 height 16
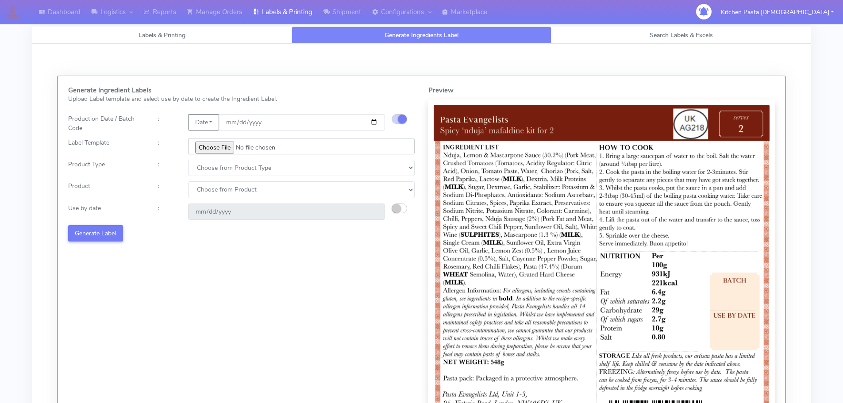
click at [222, 147] on input "file" at bounding box center [301, 146] width 227 height 16
type input "C:\fakepath\Pasta Evangelists Carbonara Spaghetti dinner kit for 2 v4.jpg"
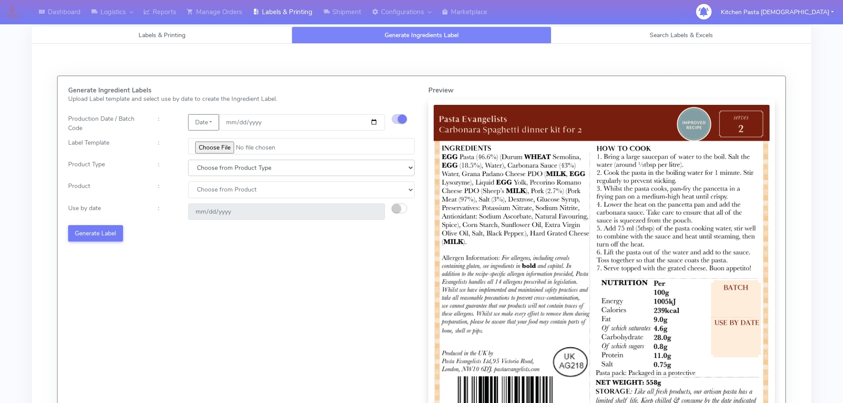
click at [218, 172] on select "Choose from Product Type ECOM ERETAIL CIRCULAR CIRC_DESERTS LASAGNE" at bounding box center [301, 168] width 227 height 16
select select "1"
click at [188, 160] on select "Choose from Product Type ECOM ERETAIL CIRCULAR CIRC_DESERTS LASAGNE" at bounding box center [301, 168] width 227 height 16
select select
click at [206, 193] on select "Choose from Product PLAIN PASTA FILLED PASTA BUTTER (INTERNAL PRODUCTION) BUTTE…" at bounding box center [301, 189] width 227 height 16
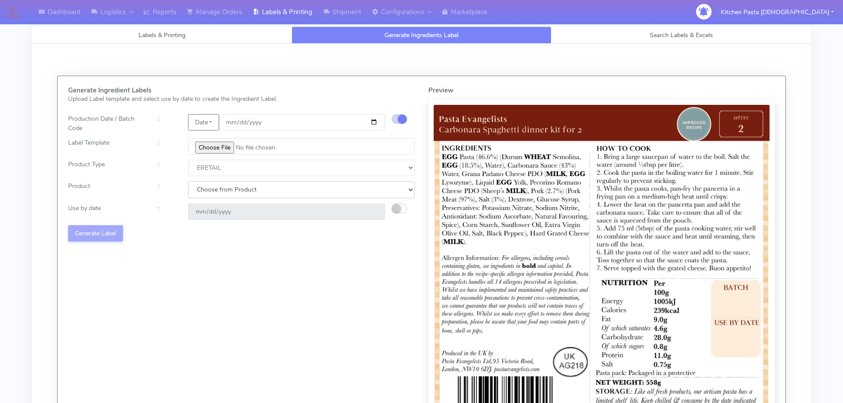
click at [208, 197] on select "Choose from Product PLAIN PASTA FILLED PASTA BUTTER (INTERNAL PRODUCTION) BUTTE…" at bounding box center [301, 189] width 227 height 16
click at [209, 199] on div "Generate Ingredient Labels Upload Label template and select use by date to crea…" at bounding box center [242, 266] width 360 height 359
drag, startPoint x: 212, startPoint y: 193, endPoint x: 213, endPoint y: 197, distance: 5.0
click at [212, 193] on select "Choose from Product PLAIN PASTA FILLED PASTA BUTTER (INTERNAL PRODUCTION) BUTTE…" at bounding box center [301, 189] width 227 height 16
select select "0"
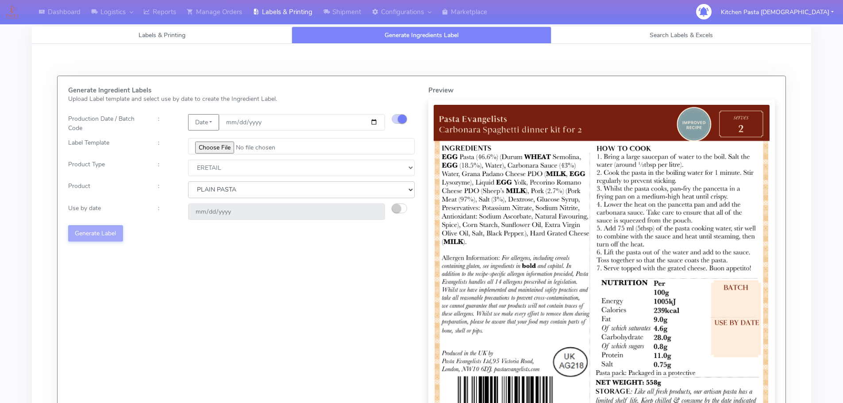
click at [188, 181] on select "Choose from Product PLAIN PASTA FILLED PASTA BUTTER (INTERNAL PRODUCTION) BUTTE…" at bounding box center [301, 189] width 227 height 16
click at [390, 208] on div "2025-09-22" at bounding box center [286, 212] width 210 height 16
click at [394, 209] on small "button" at bounding box center [396, 208] width 9 height 9
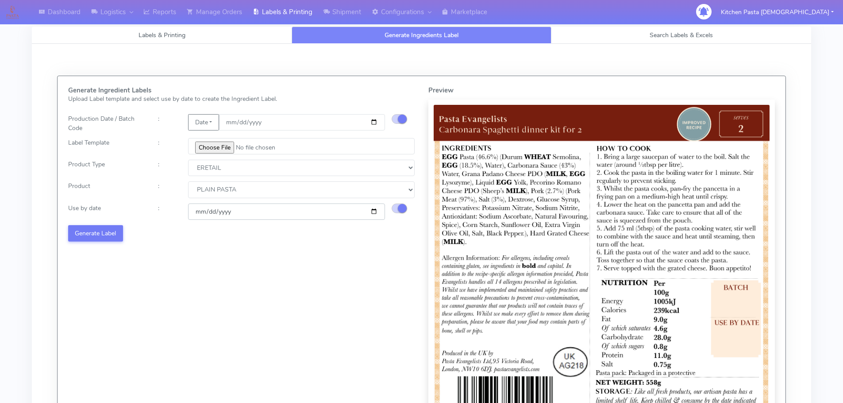
click at [373, 212] on input "2025-09-22" at bounding box center [286, 212] width 197 height 16
type input "[DATE]"
click at [95, 234] on button "Generate Label" at bounding box center [95, 233] width 55 height 16
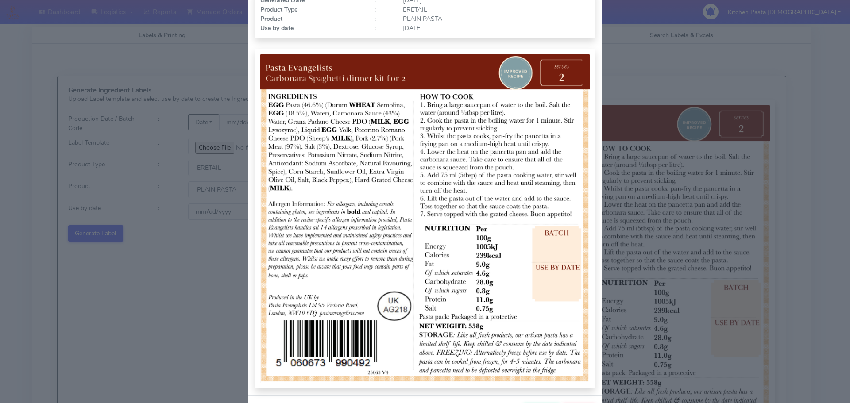
scroll to position [89, 0]
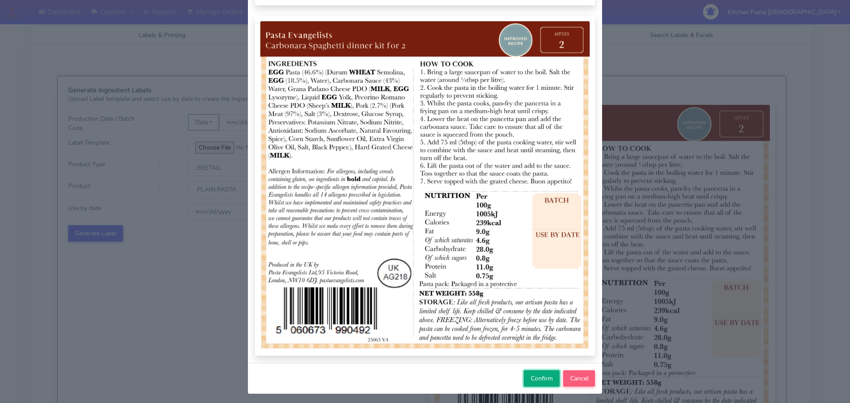
click at [531, 377] on span "Confirm" at bounding box center [542, 378] width 22 height 8
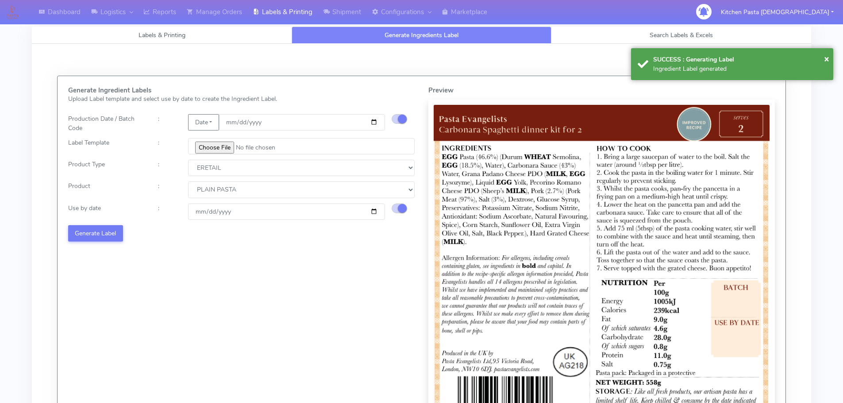
select select
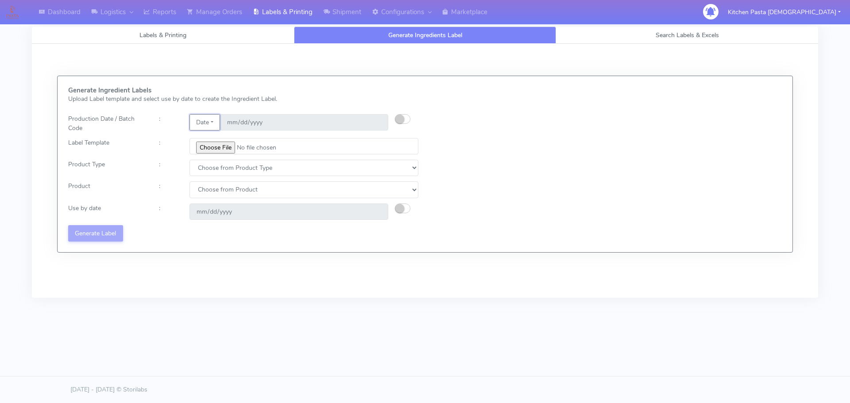
click at [210, 125] on button "Date" at bounding box center [204, 122] width 31 height 16
click at [213, 135] on link "Code" at bounding box center [225, 140] width 70 height 15
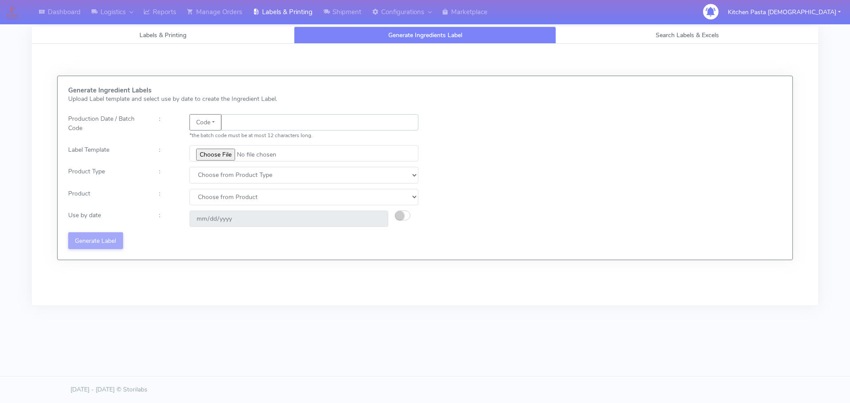
click at [242, 124] on input "text" at bounding box center [319, 122] width 197 height 16
type input "25253"
click at [220, 152] on input "file" at bounding box center [303, 153] width 229 height 16
type input "C:\fakepath\Pasta Evangelists truffle mac & cheese for 1_V2.jpg"
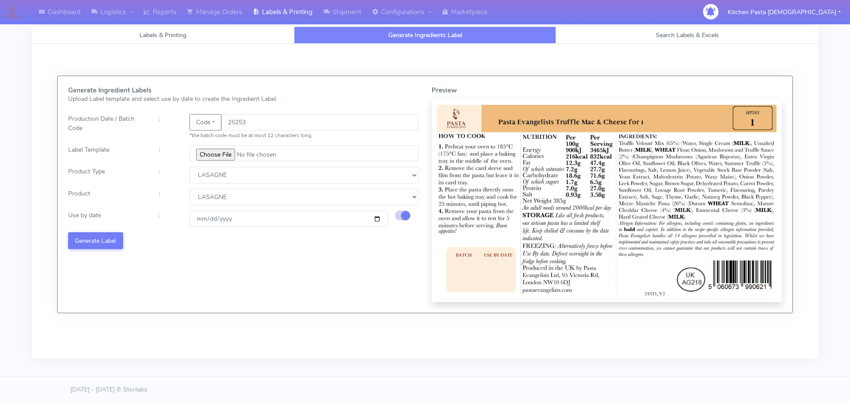
select select "4"
select select "0"
click at [378, 222] on input "[DATE]" at bounding box center [288, 219] width 199 height 16
type input "[DATE]"
click at [104, 236] on button "Generate Label" at bounding box center [95, 240] width 55 height 16
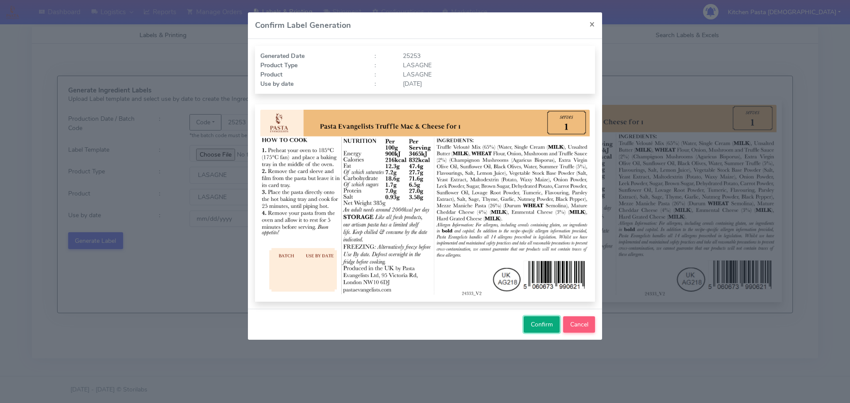
click at [541, 318] on button "Confirm" at bounding box center [542, 325] width 36 height 16
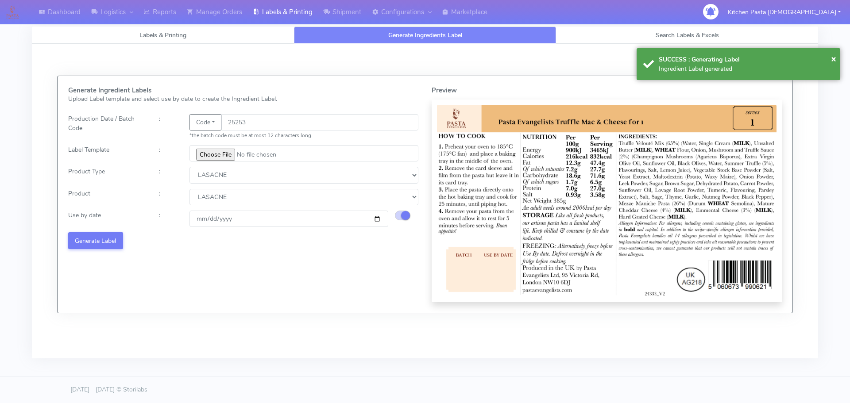
select select
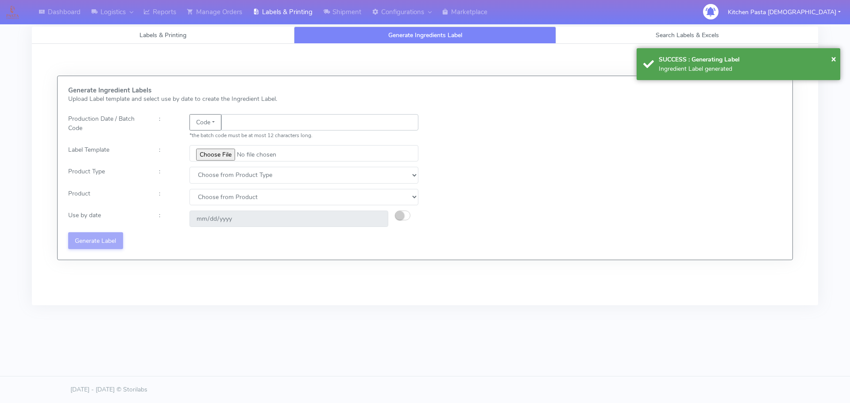
click at [271, 120] on input "text" at bounding box center [319, 122] width 197 height 16
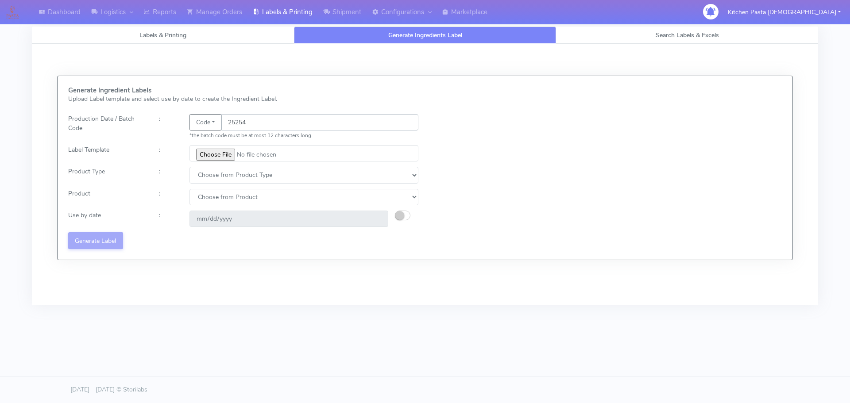
type input "25254"
click at [221, 154] on input "file" at bounding box center [303, 153] width 229 height 16
type input "C:\fakepath\Beef & Chianti Lasagne 1 v3.jpg"
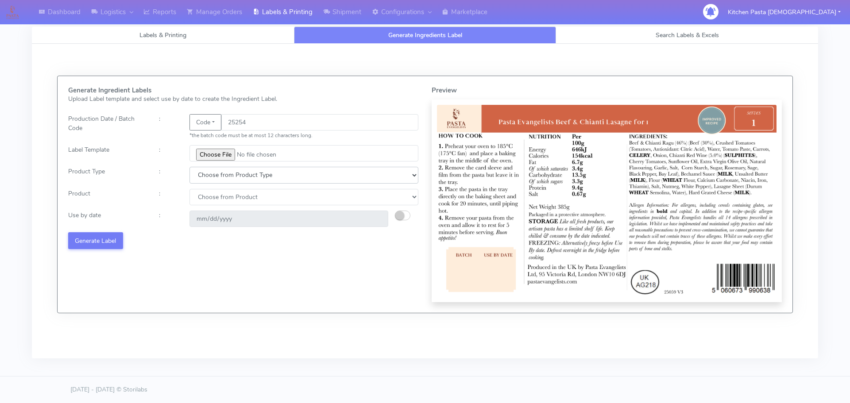
drag, startPoint x: 202, startPoint y: 171, endPoint x: 207, endPoint y: 183, distance: 12.9
click at [202, 171] on select "Choose from Product Type ECOM ERETAIL CIRCULAR CIRC_DESERTS LASAGNE" at bounding box center [303, 175] width 229 height 16
select select "4"
click at [189, 167] on select "Choose from Product Type ECOM ERETAIL CIRCULAR CIRC_DESERTS LASAGNE" at bounding box center [303, 175] width 229 height 16
click at [211, 197] on select "Choose from Product LASAGNE" at bounding box center [303, 197] width 229 height 16
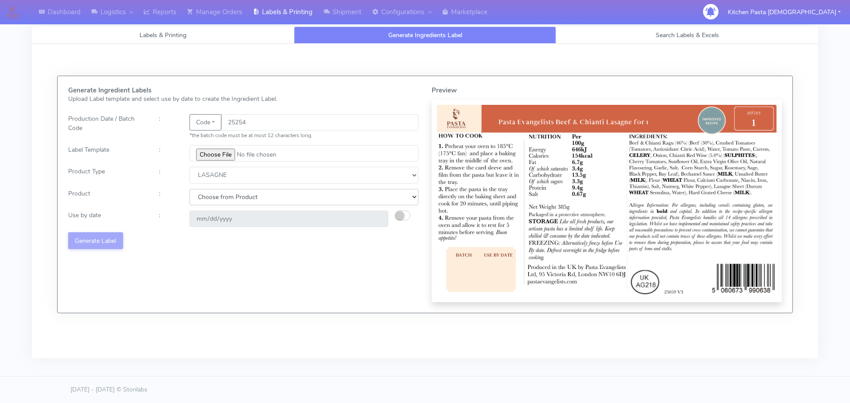
select select "0"
click at [189, 189] on select "Choose from Product LASAGNE" at bounding box center [303, 197] width 229 height 16
click at [402, 212] on small "button" at bounding box center [399, 215] width 9 height 9
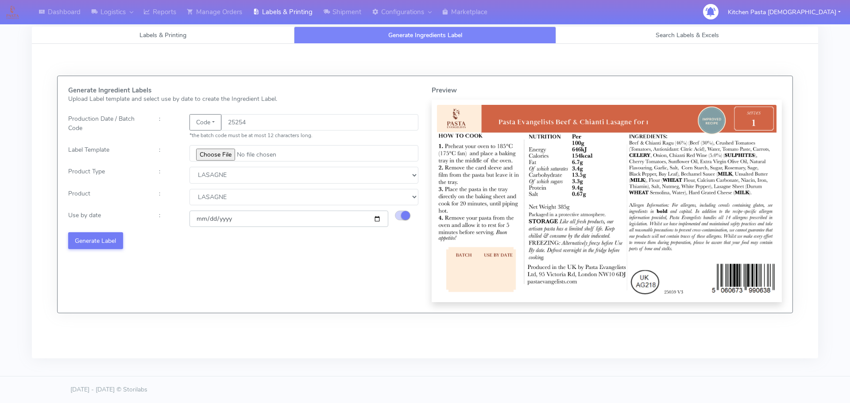
click at [376, 220] on input "[DATE]" at bounding box center [288, 219] width 199 height 16
type input "[DATE]"
click at [104, 239] on button "Generate Label" at bounding box center [95, 240] width 55 height 16
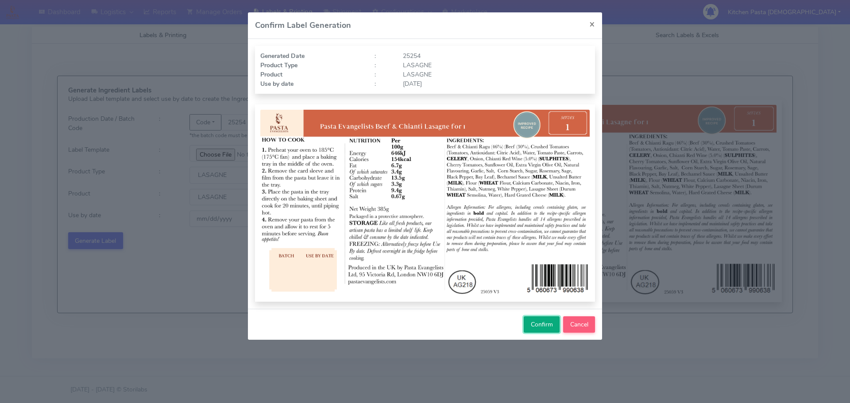
click at [544, 323] on span "Confirm" at bounding box center [542, 324] width 22 height 8
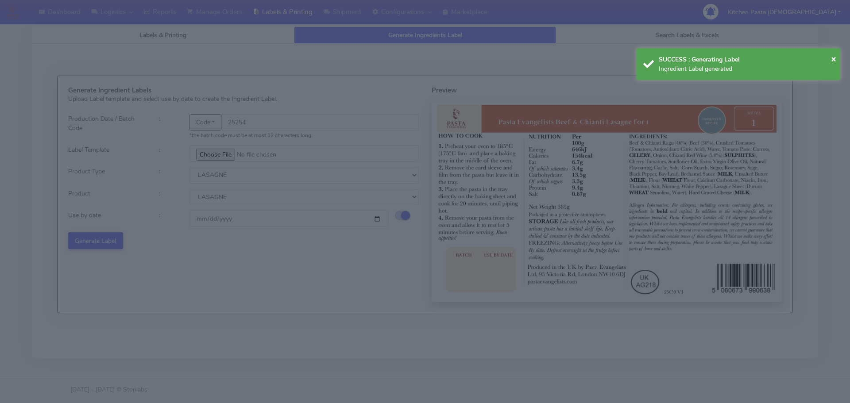
select select
